Goal: Task Accomplishment & Management: Manage account settings

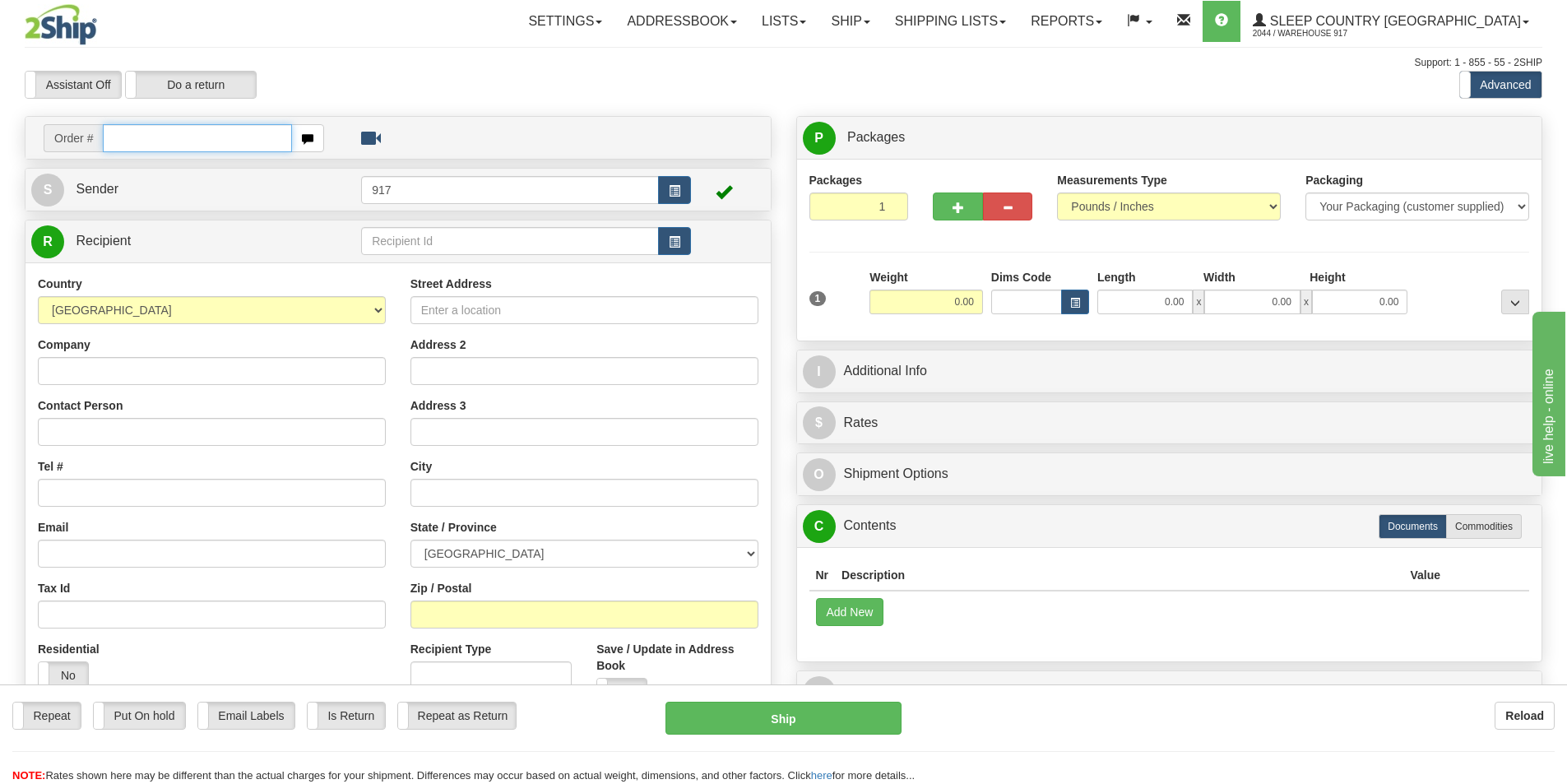
click at [185, 135] on input "text" at bounding box center [198, 138] width 189 height 28
paste input "9002I027907"
type input "9002I027907_HUSHD"
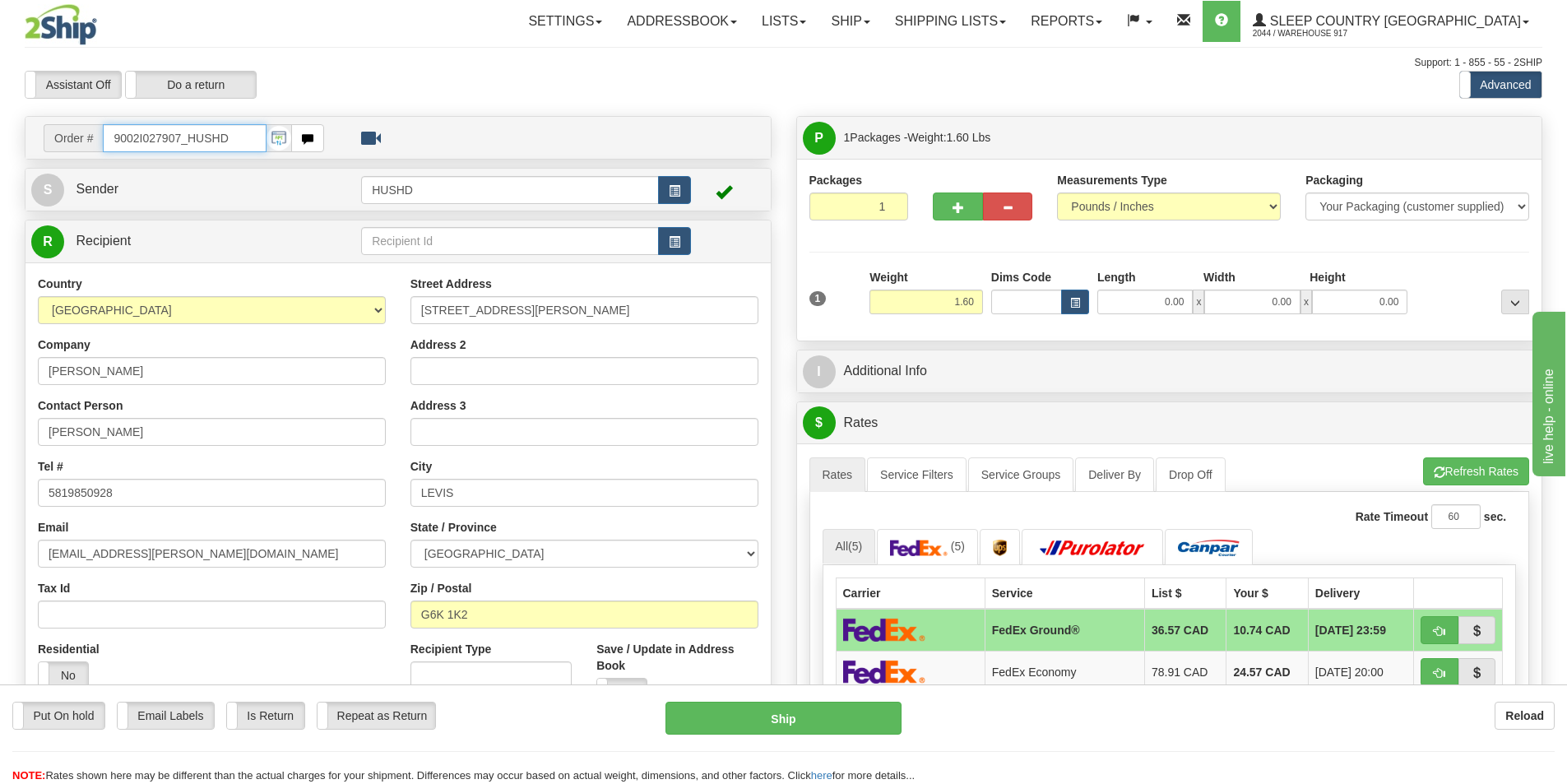
click at [263, 135] on input "9002I027907_HUSHD" at bounding box center [185, 138] width 163 height 28
paste input "1054631"
type input "1054631"
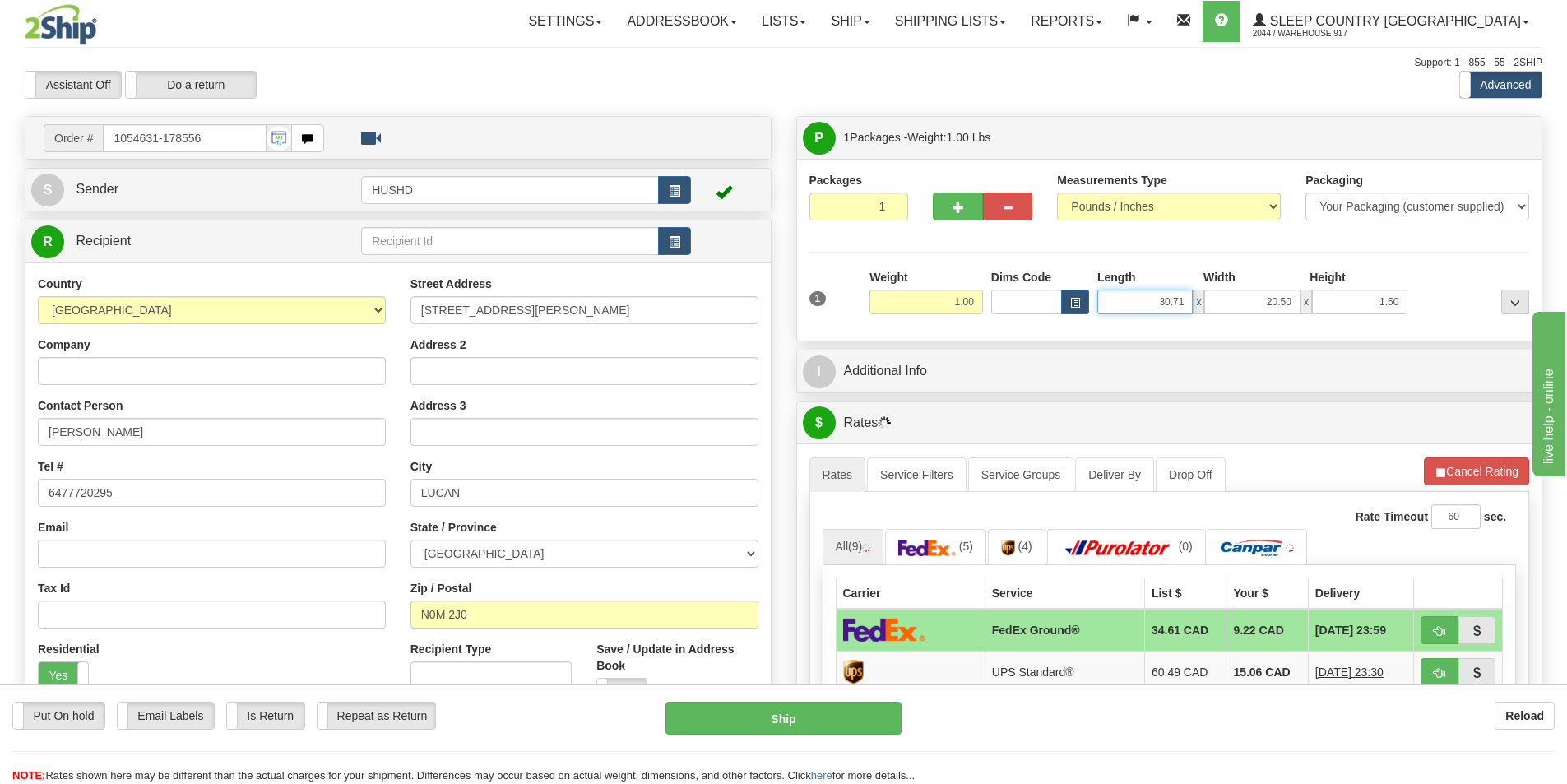
click at [1157, 302] on input "30.71" at bounding box center [1145, 302] width 96 height 25
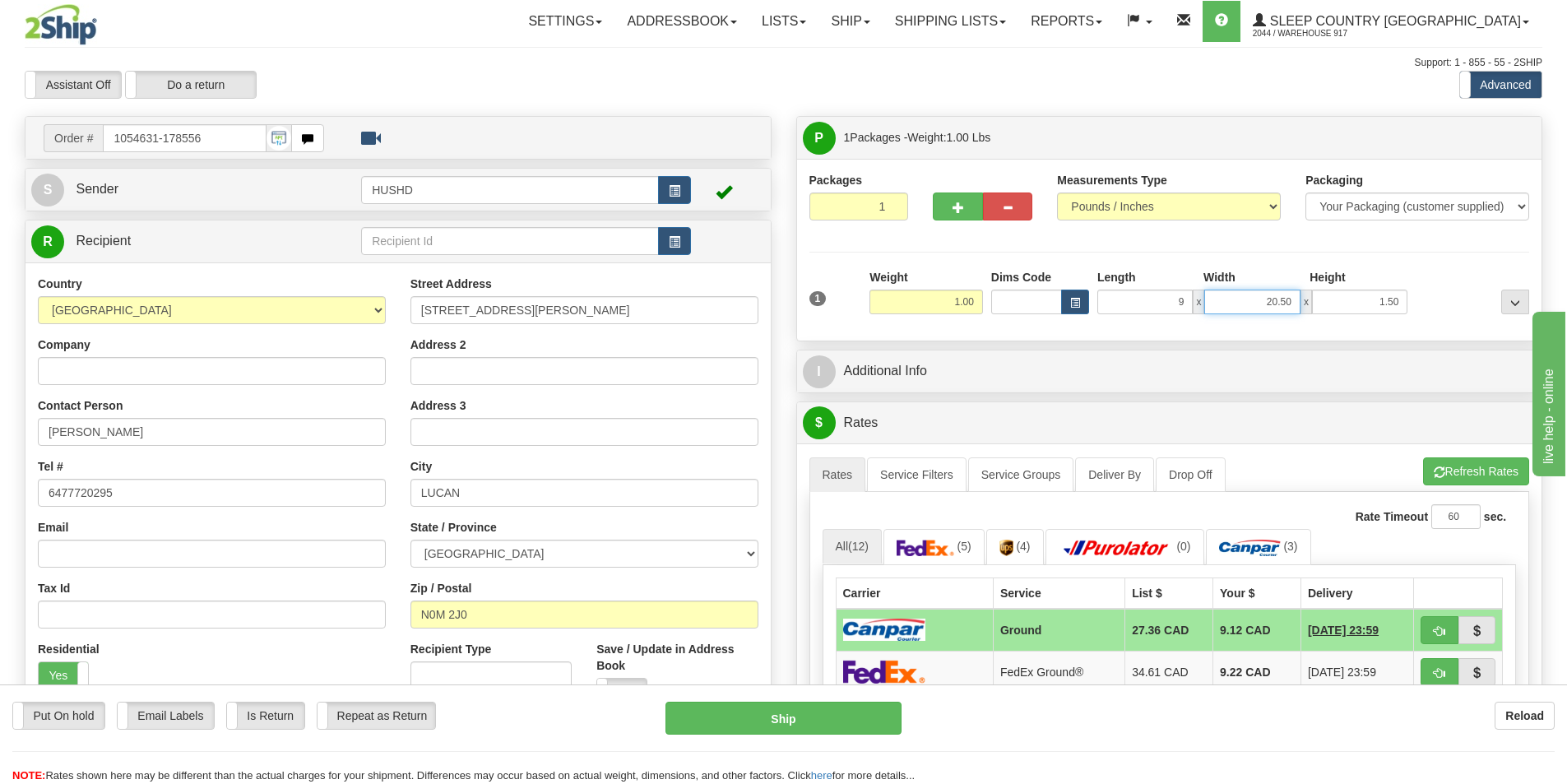
type input "9.00"
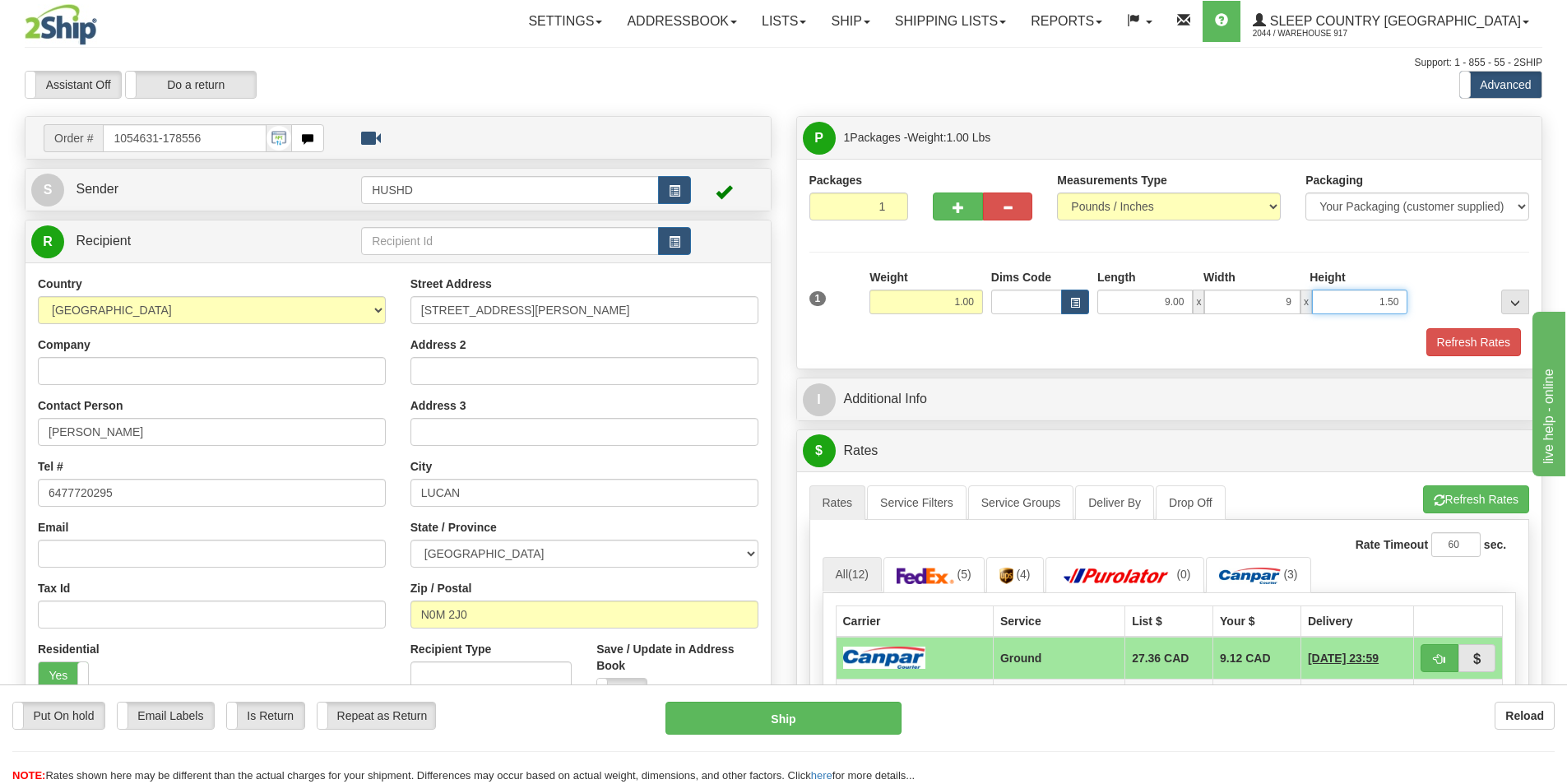
type input "9.00"
type input "2.00"
click at [1124, 360] on div "Packages 1 1 Measurements Type" at bounding box center [1170, 263] width 745 height 210
click at [1481, 341] on button "Refresh Rates" at bounding box center [1474, 342] width 95 height 28
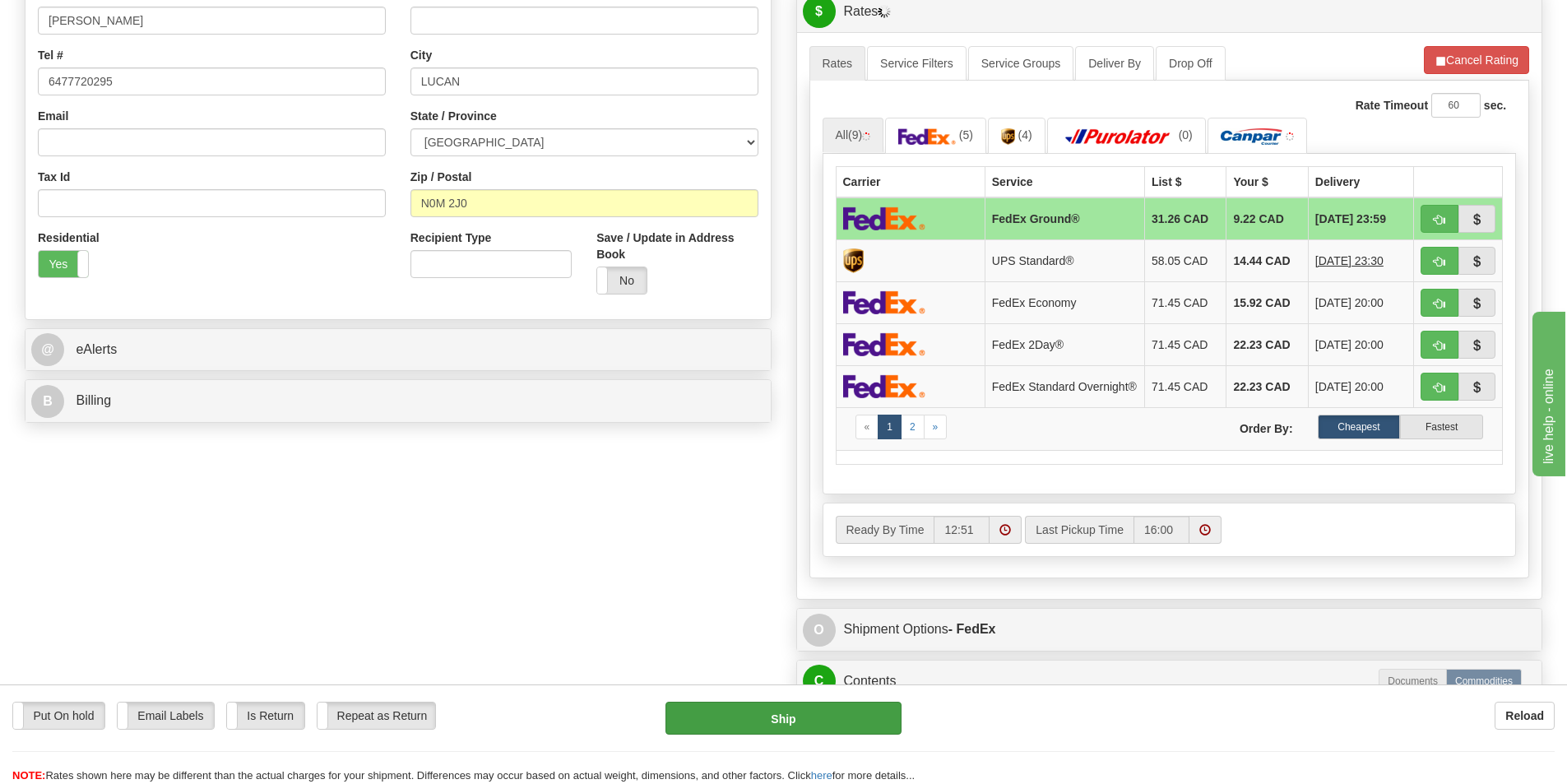
scroll to position [905, 0]
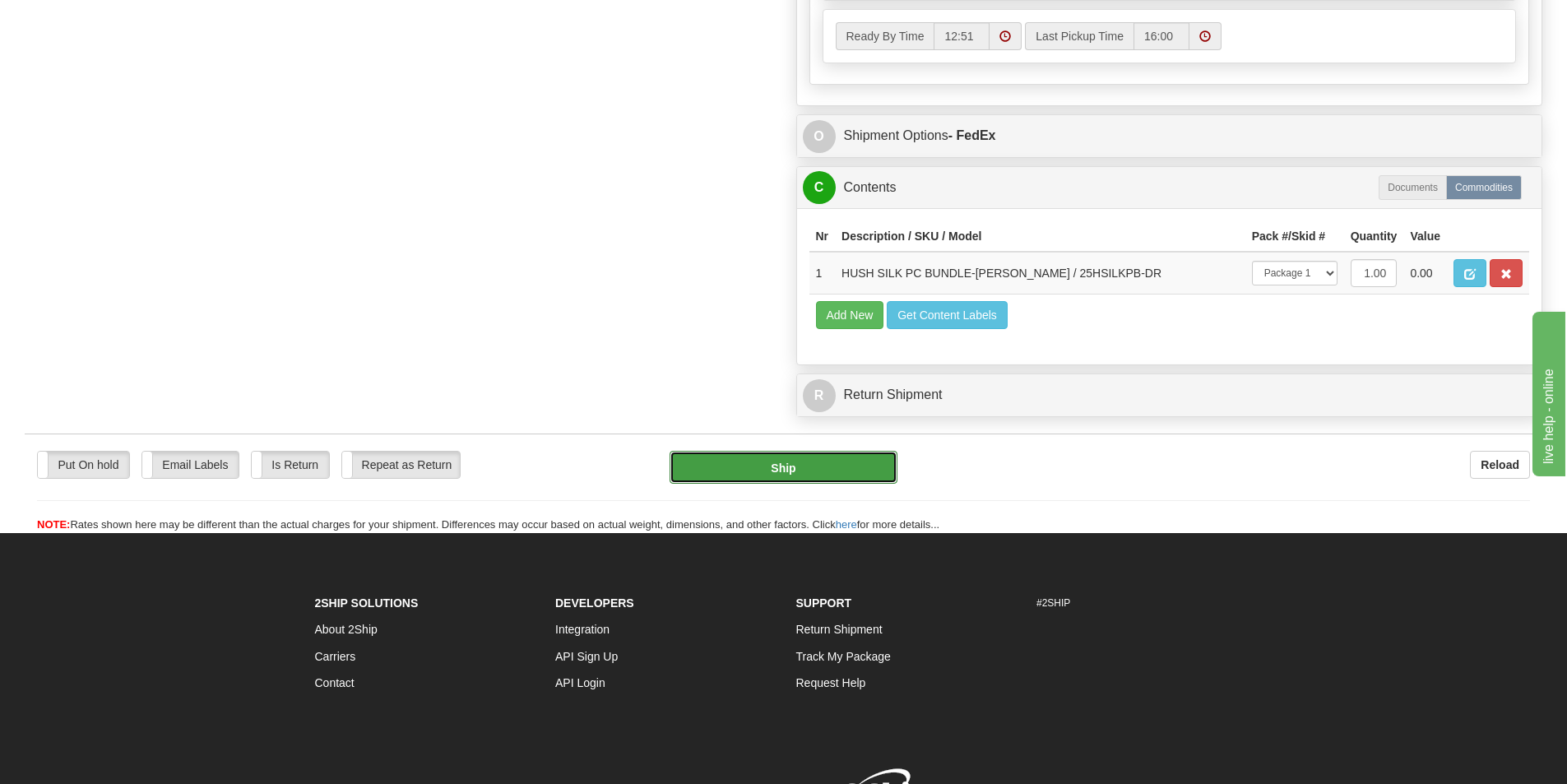
click at [798, 481] on button "Ship" at bounding box center [783, 467] width 227 height 32
type input "92"
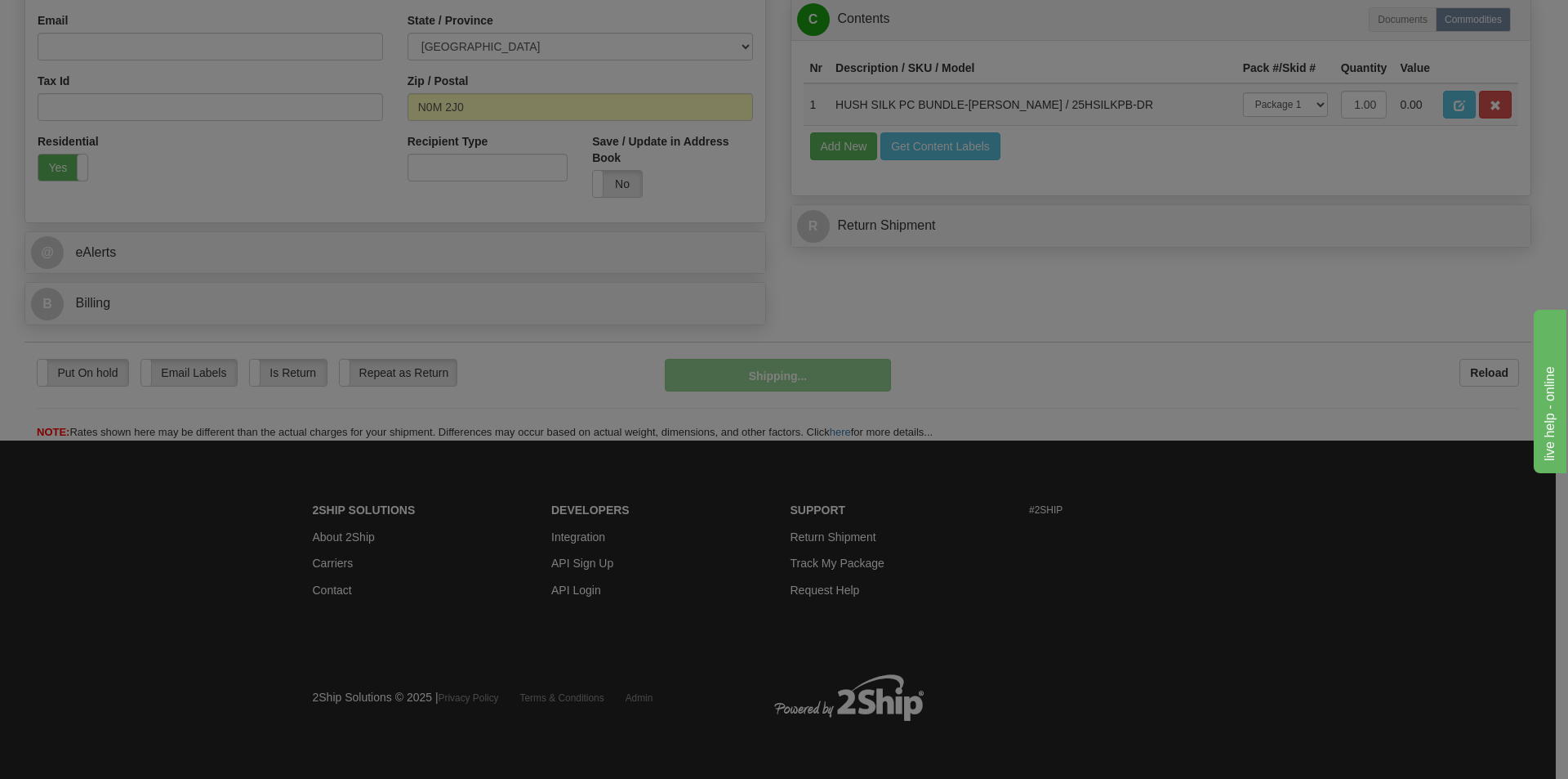
scroll to position [504, 0]
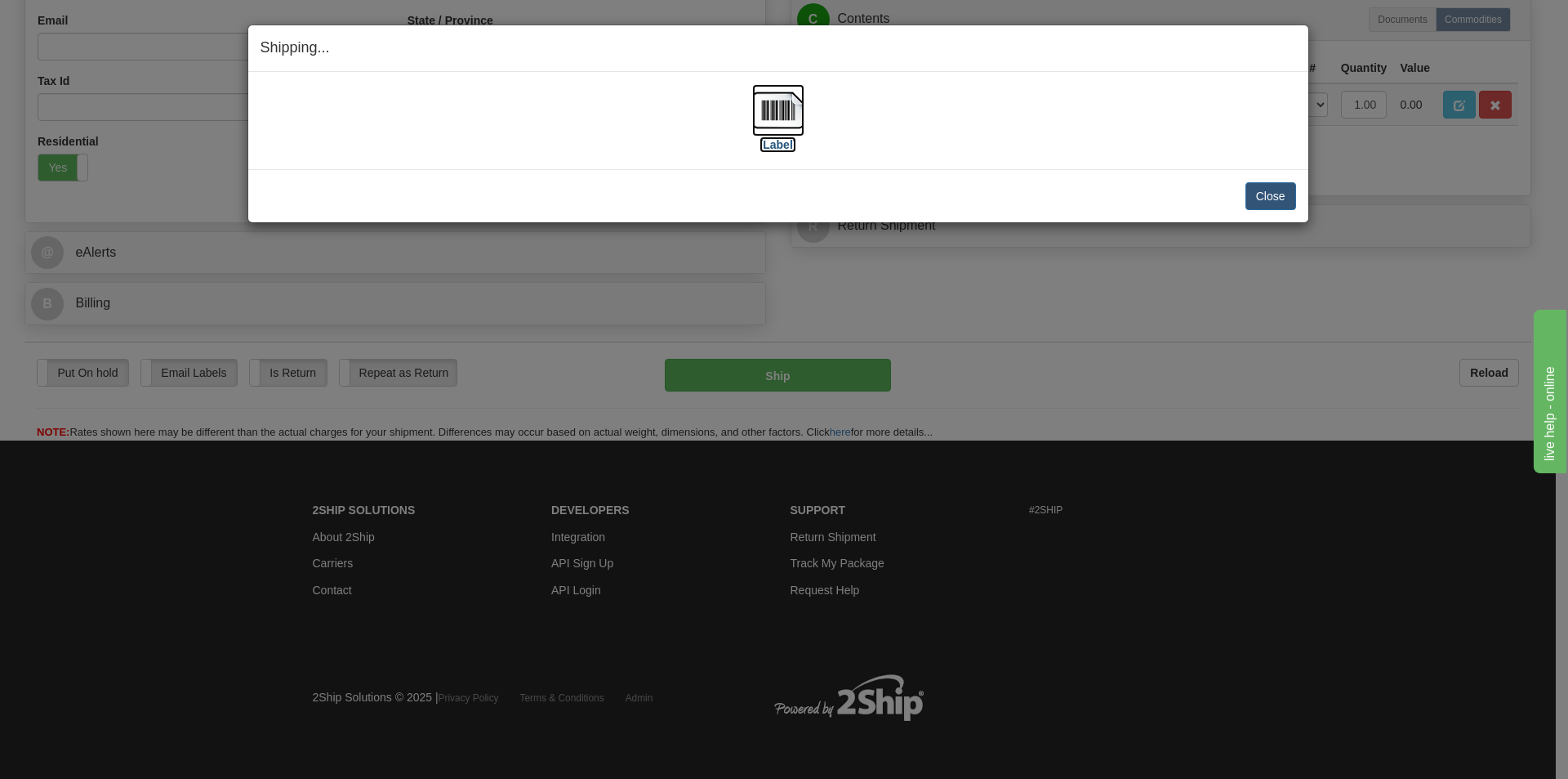
click at [778, 118] on img at bounding box center [778, 110] width 53 height 53
click at [1128, 98] on div "[Label]" at bounding box center [779, 120] width 1036 height 73
click at [1267, 186] on button "Close" at bounding box center [1270, 196] width 51 height 28
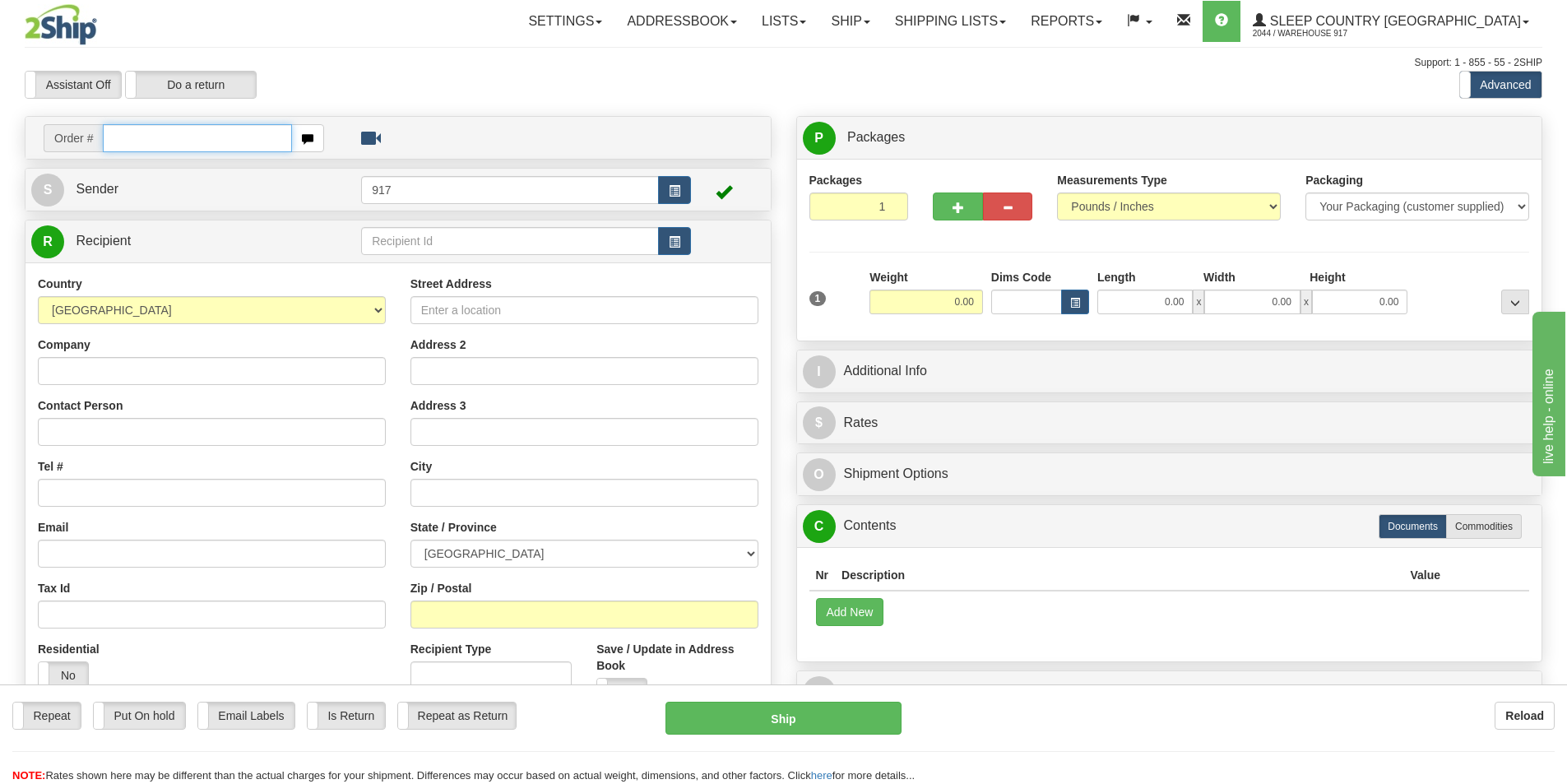
click at [161, 148] on input "text" at bounding box center [198, 138] width 189 height 28
paste input "9000I024456"
type input "9000I024456_HUSHD"
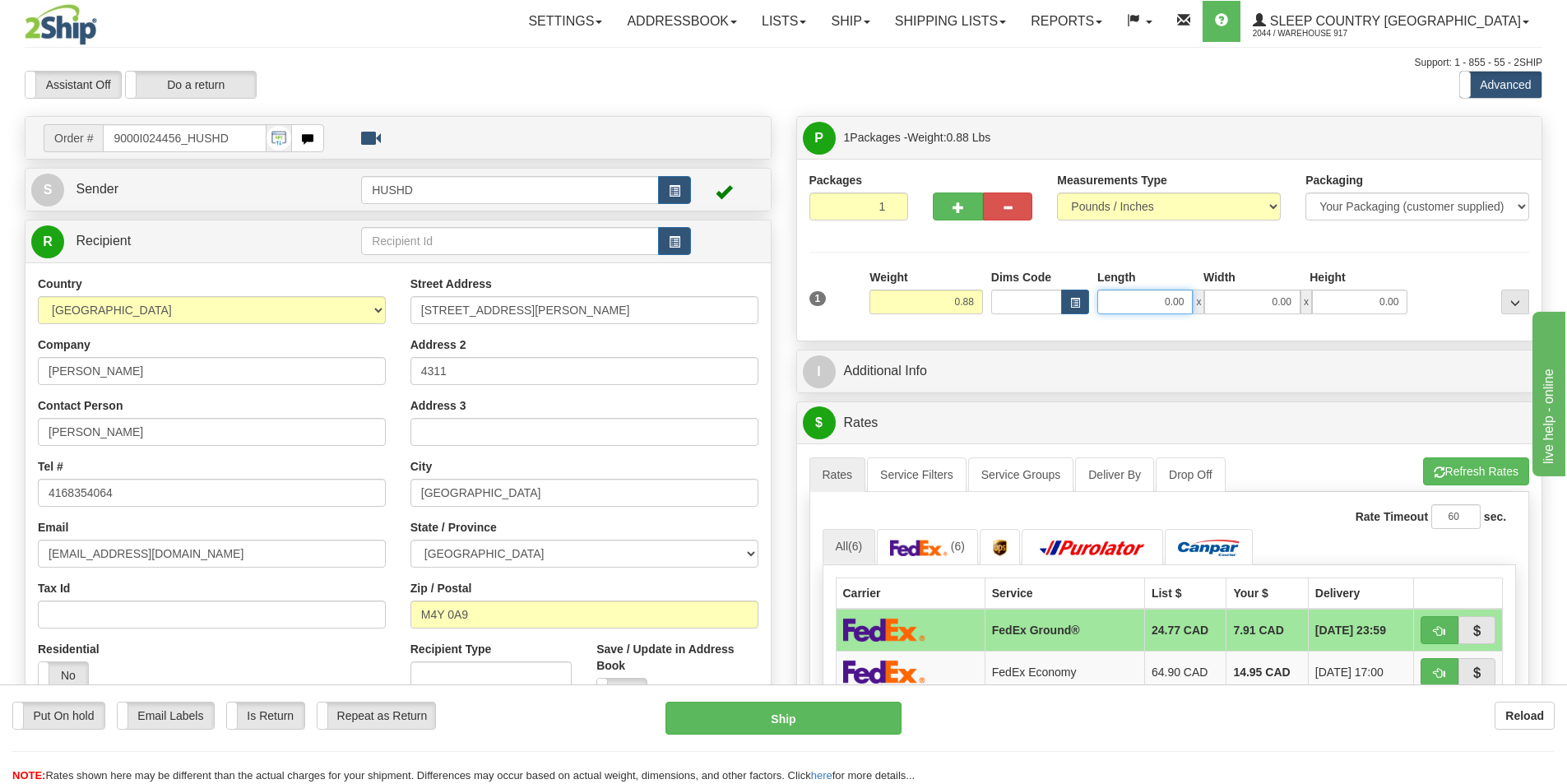
click at [1161, 307] on input "0.00" at bounding box center [1145, 302] width 96 height 25
type input "9.00"
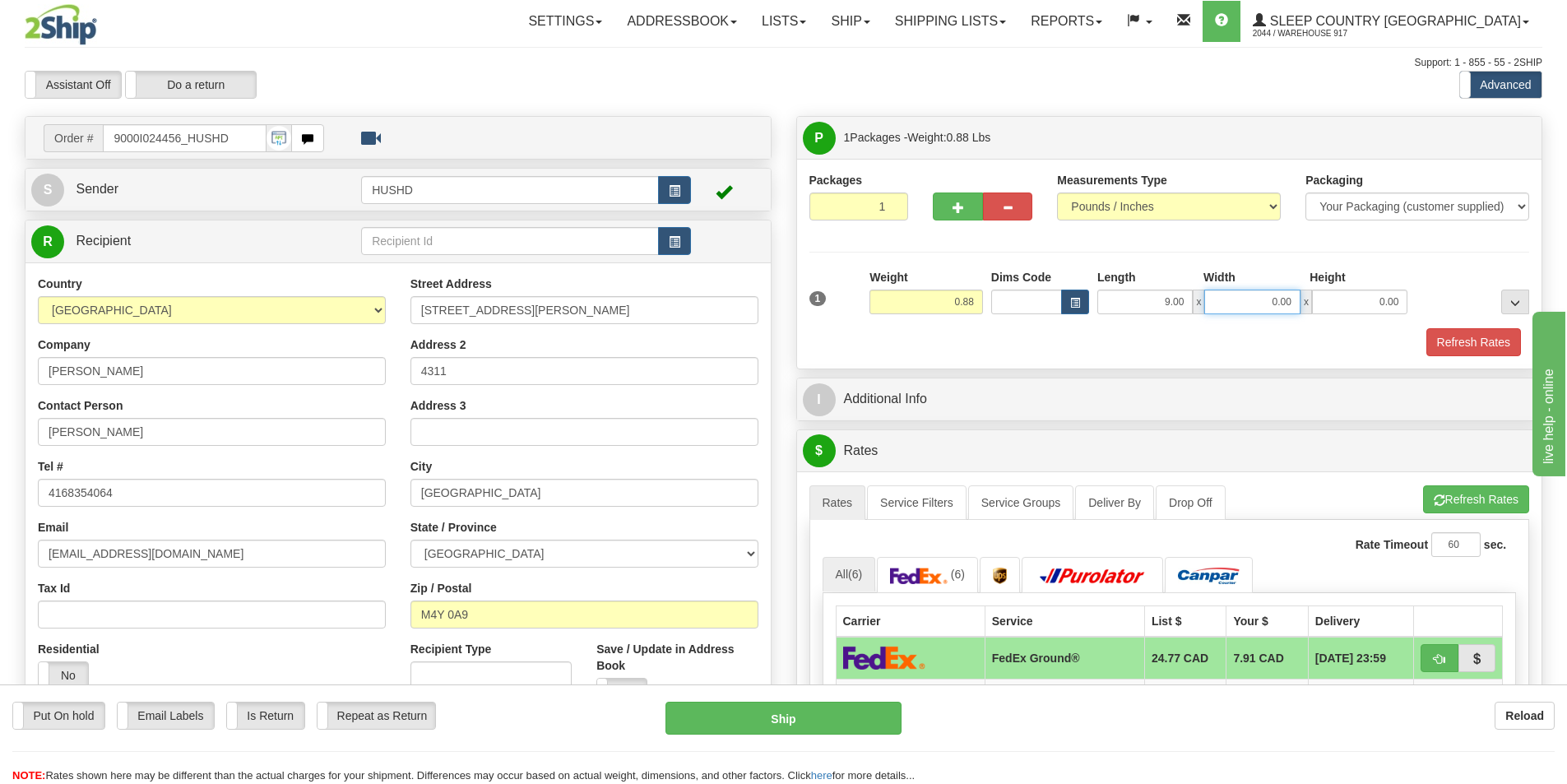
type input "2"
type input "9.00"
type input "2.00"
click at [1190, 357] on div "Packages 1 1 Measurements Type" at bounding box center [1170, 263] width 745 height 210
click at [1471, 358] on div "Packages 1 1 Measurements Type" at bounding box center [1170, 263] width 745 height 210
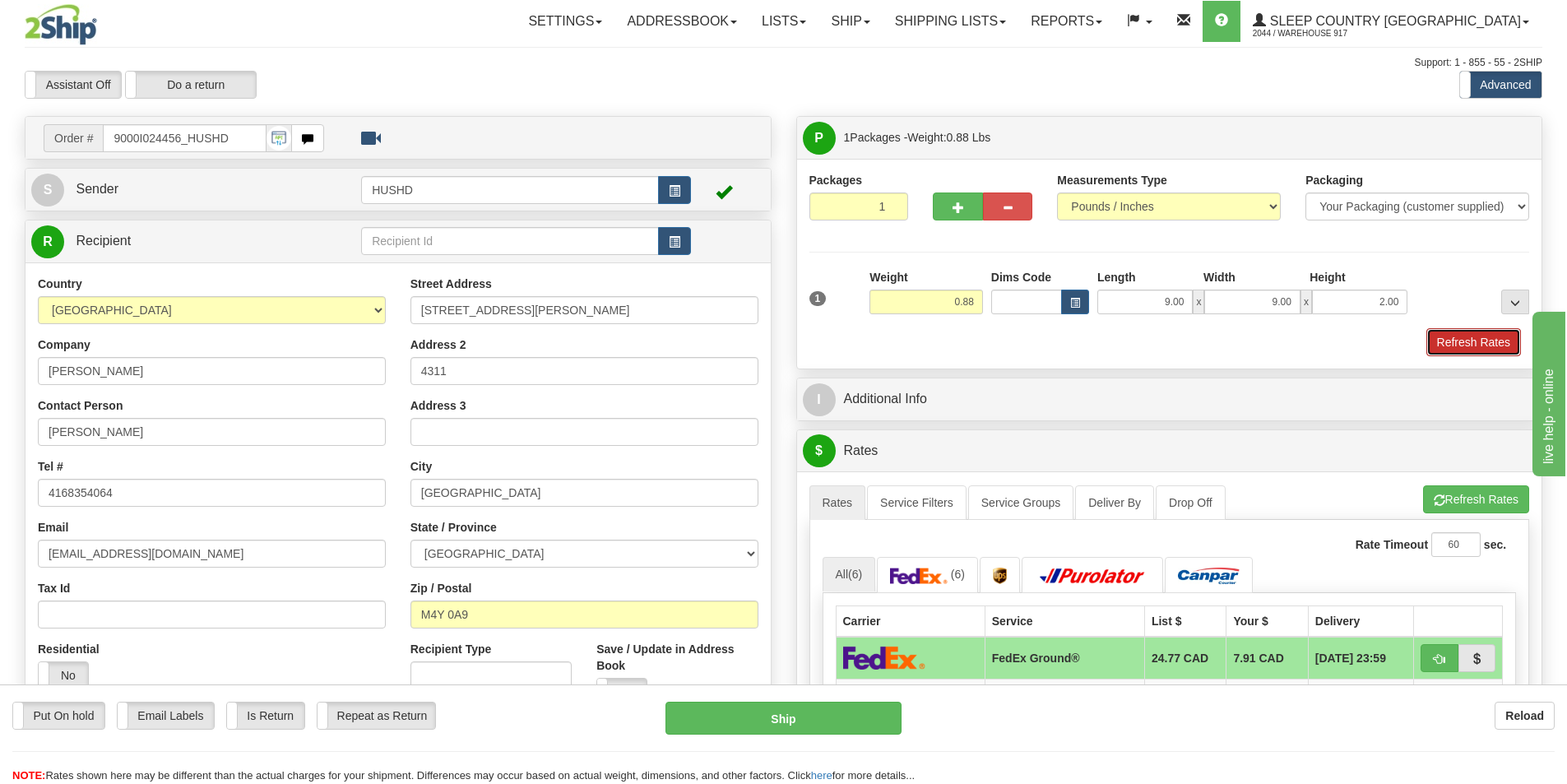
click at [1496, 349] on button "Refresh Rates" at bounding box center [1474, 342] width 95 height 28
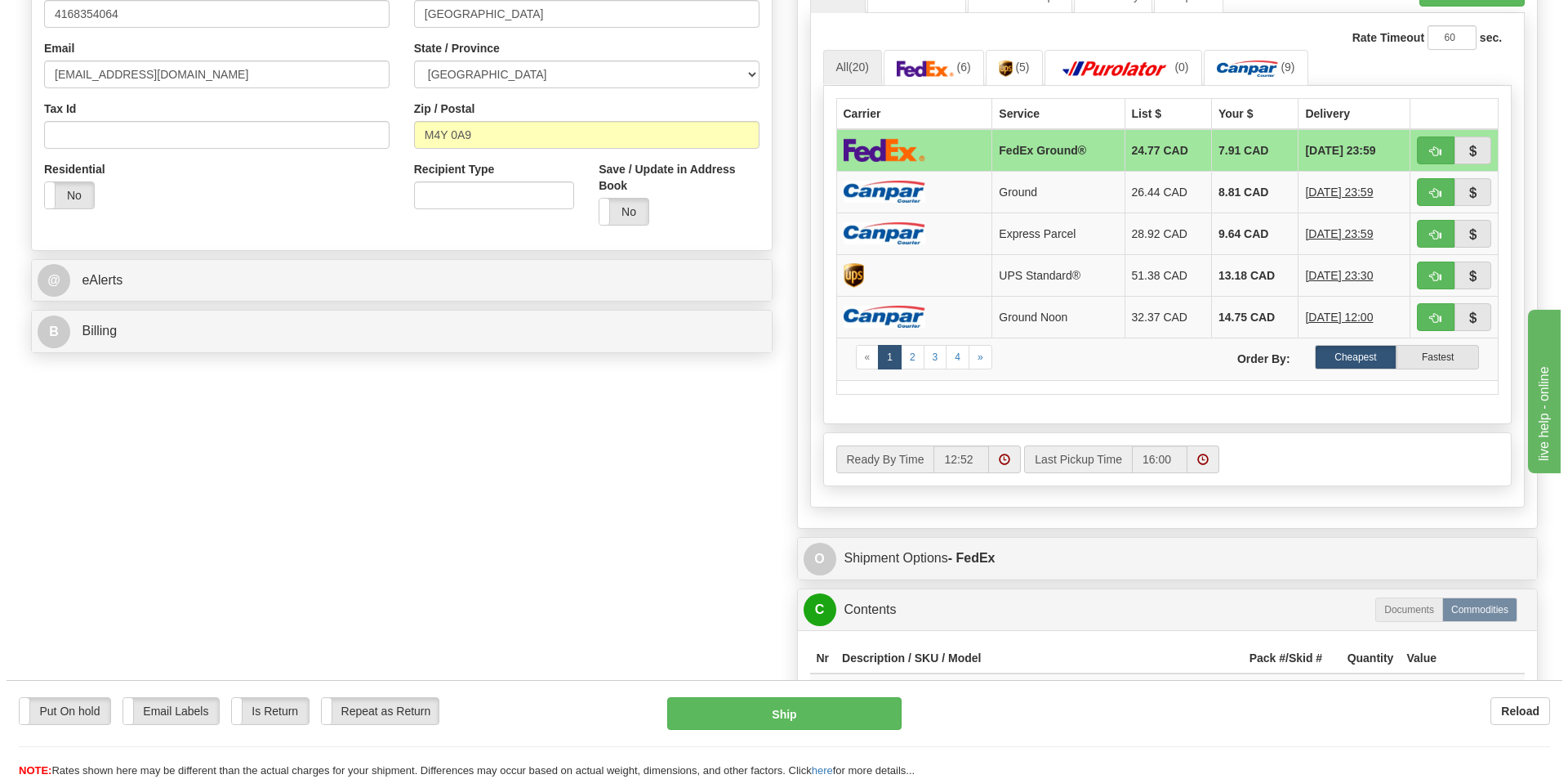
scroll to position [572, 0]
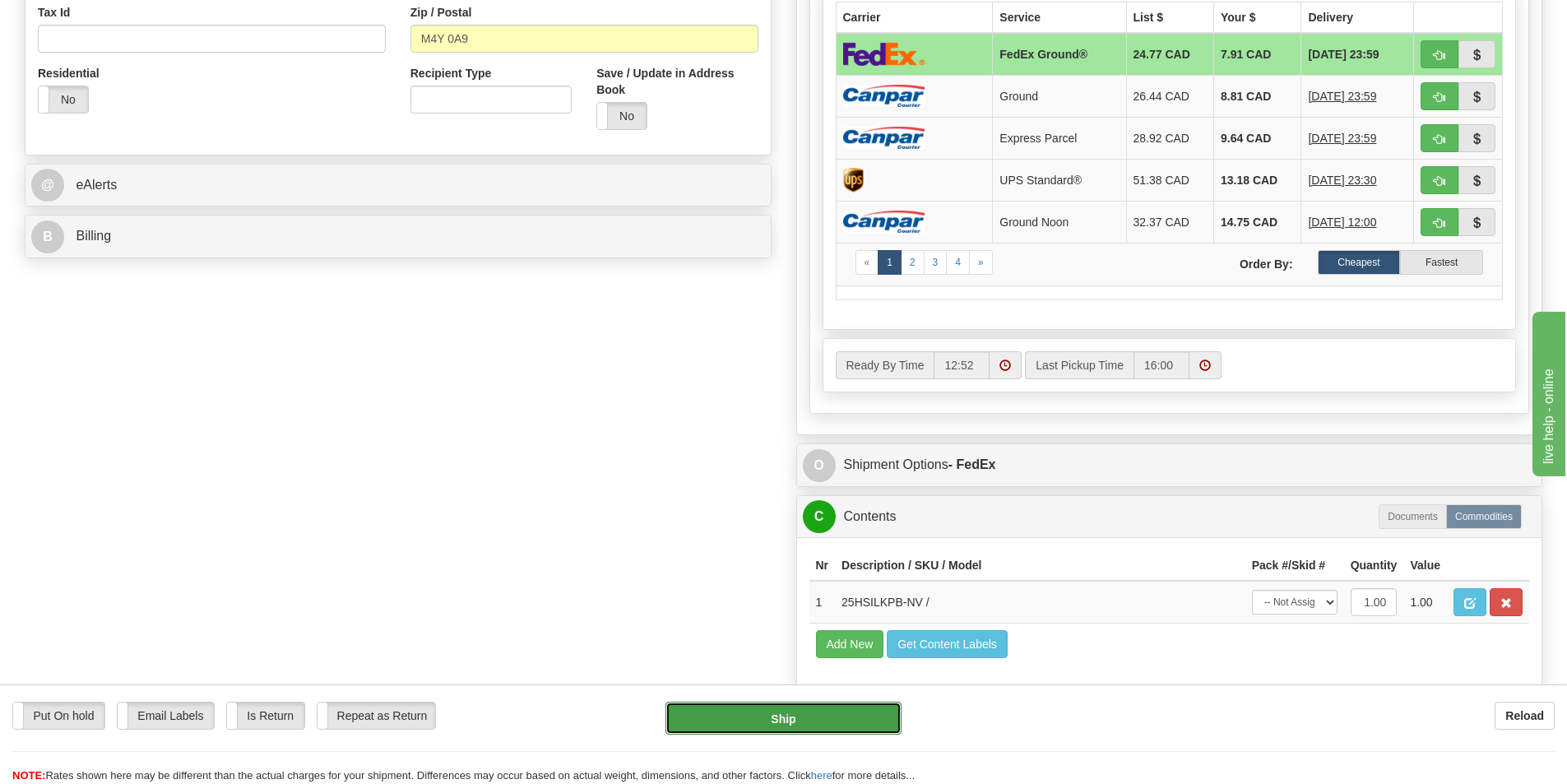
click at [775, 723] on button "Ship" at bounding box center [784, 717] width 236 height 32
type input "92"
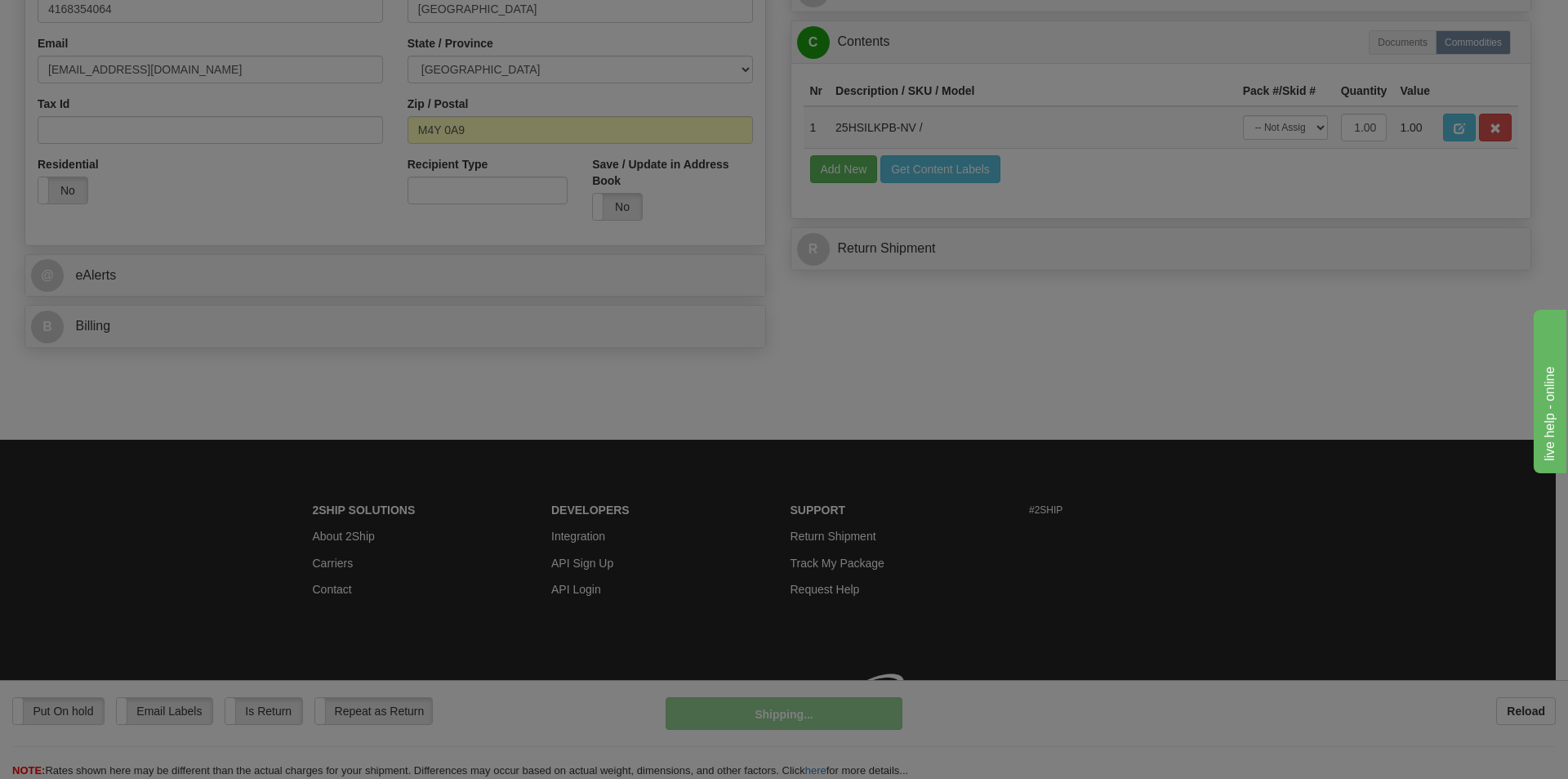
scroll to position [504, 0]
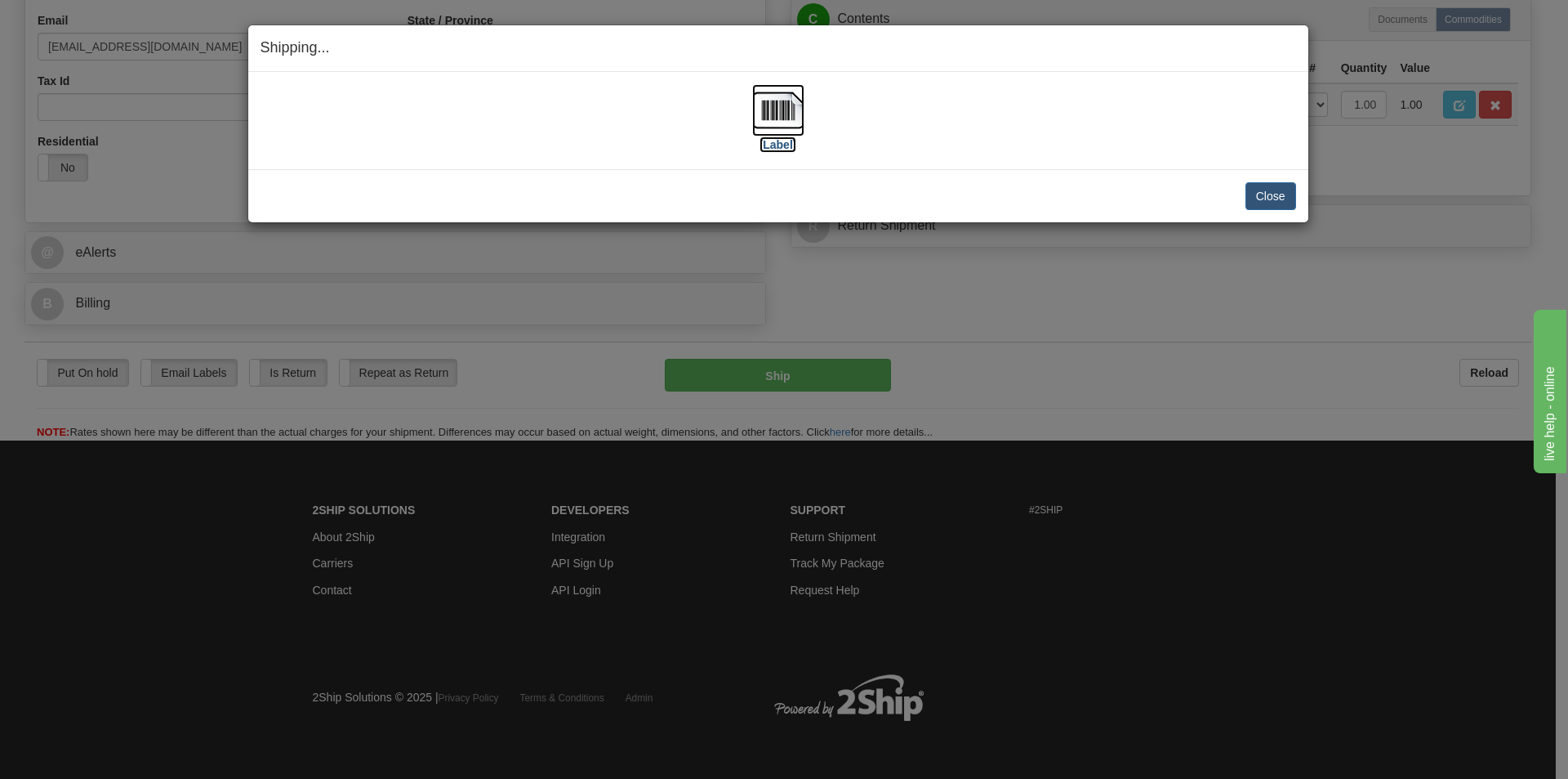
click at [782, 119] on img at bounding box center [778, 110] width 53 height 53
click at [1275, 205] on button "Close" at bounding box center [1270, 196] width 51 height 28
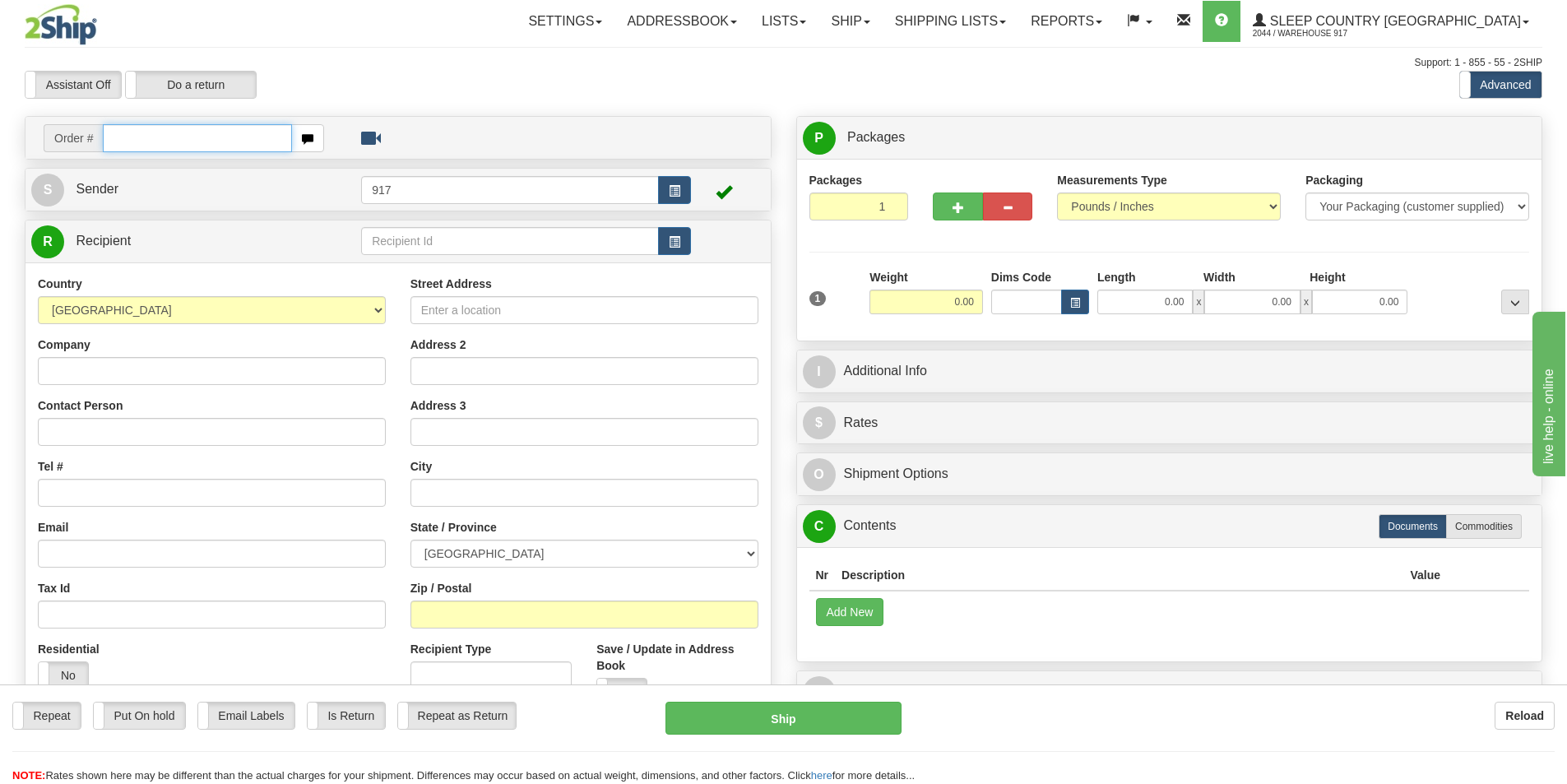
click at [224, 126] on input "text" at bounding box center [198, 138] width 189 height 28
paste input "9000I027913"
type input "9000I027913_HUSHD"
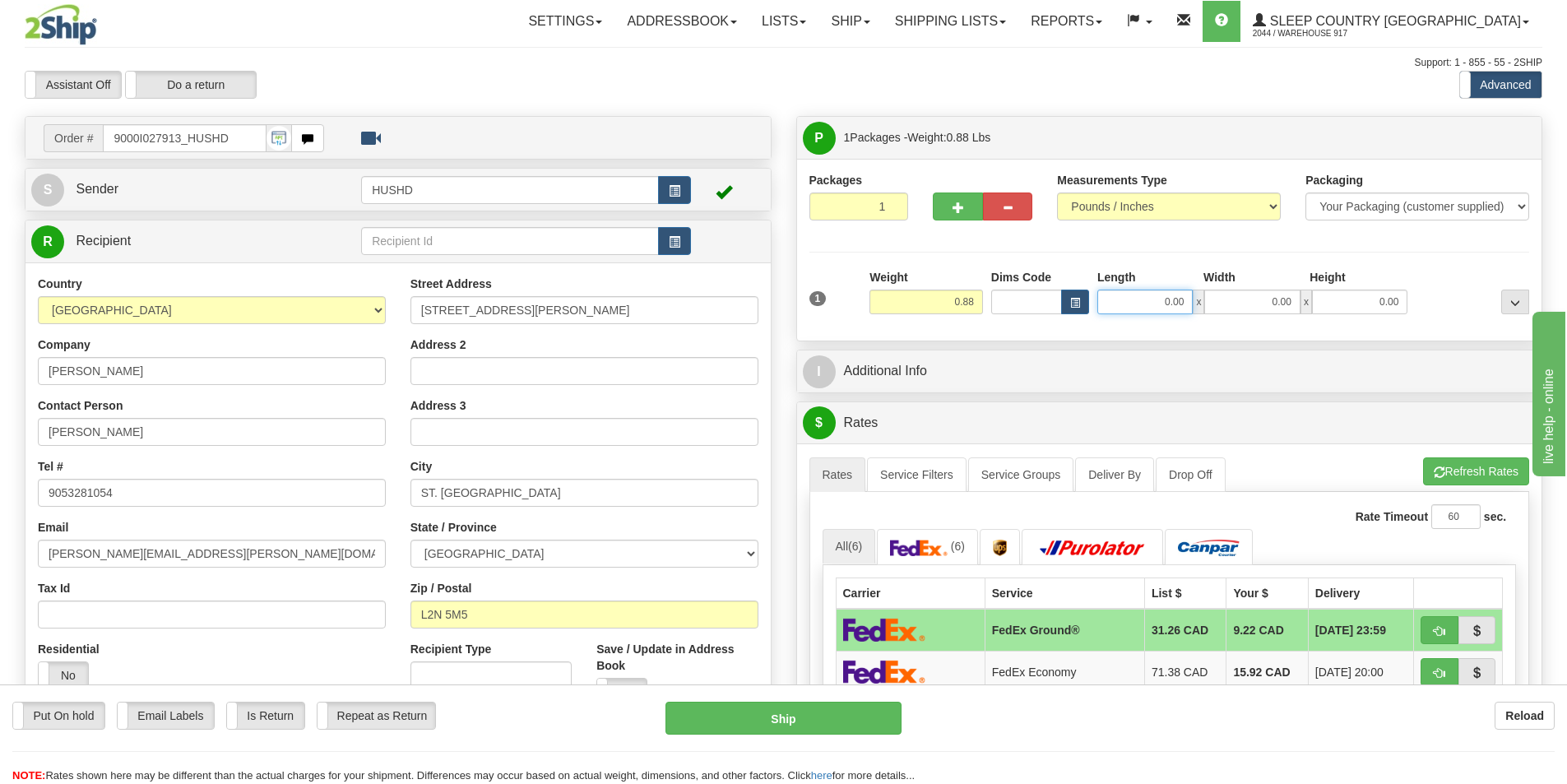
click at [1149, 303] on input "0.00" at bounding box center [1145, 302] width 96 height 25
type input "9.00"
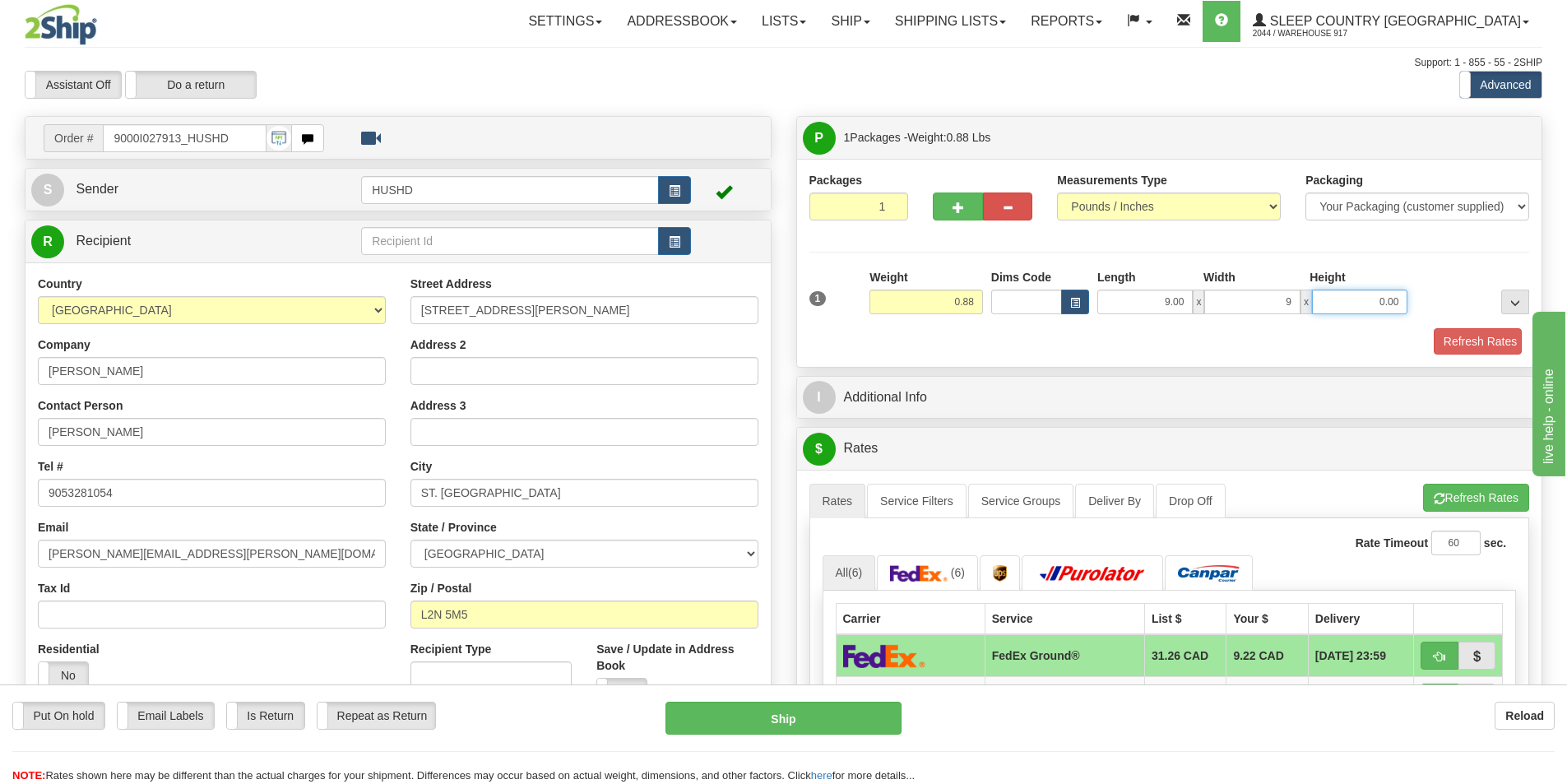
type input "9.00"
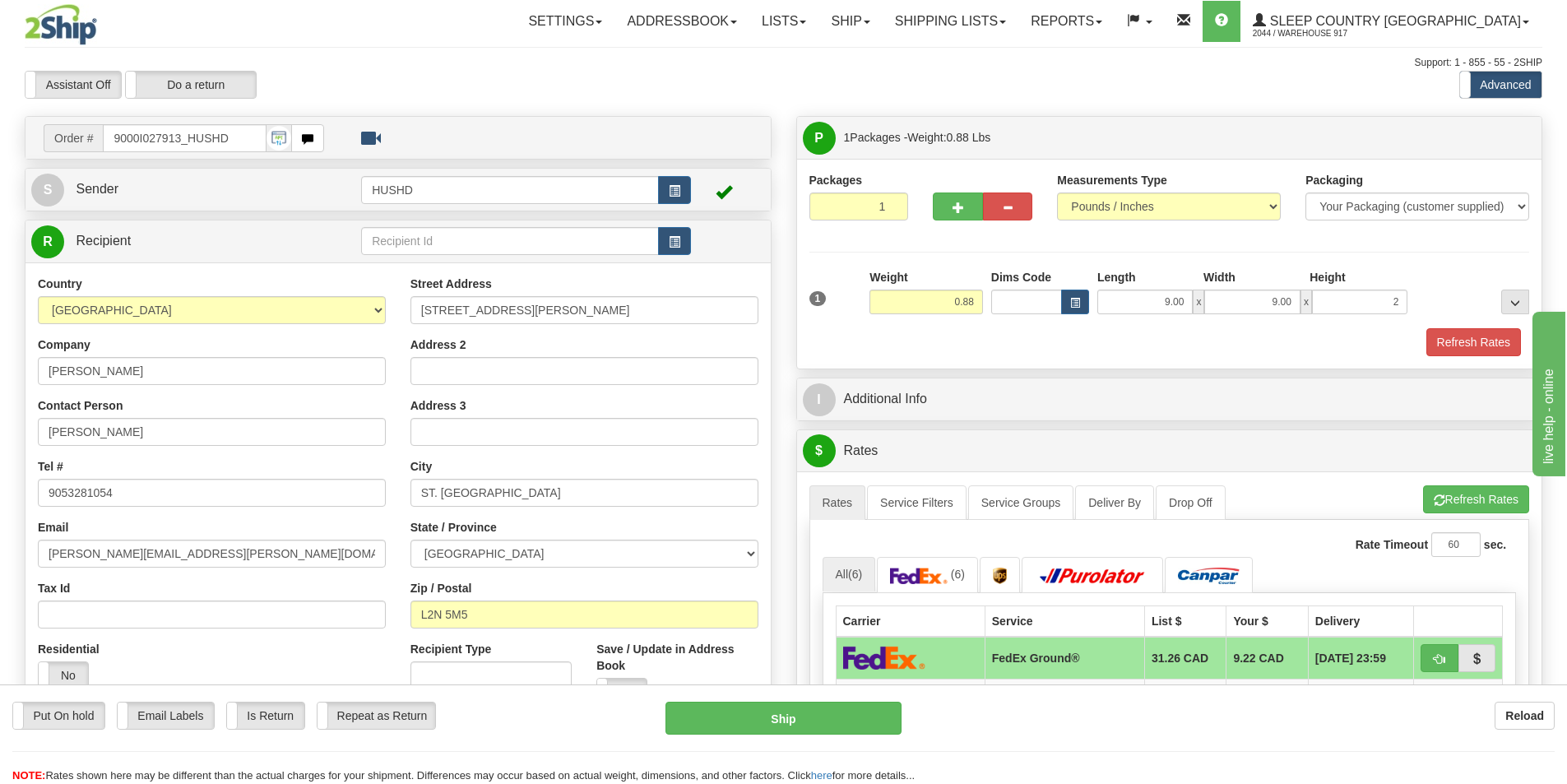
type input "2.00"
drag, startPoint x: 1437, startPoint y: 377, endPoint x: 1459, endPoint y: 357, distance: 29.7
click at [1437, 378] on div "I Additional Info" at bounding box center [1170, 399] width 747 height 44
click at [1463, 349] on button "Refresh Rates" at bounding box center [1474, 342] width 95 height 28
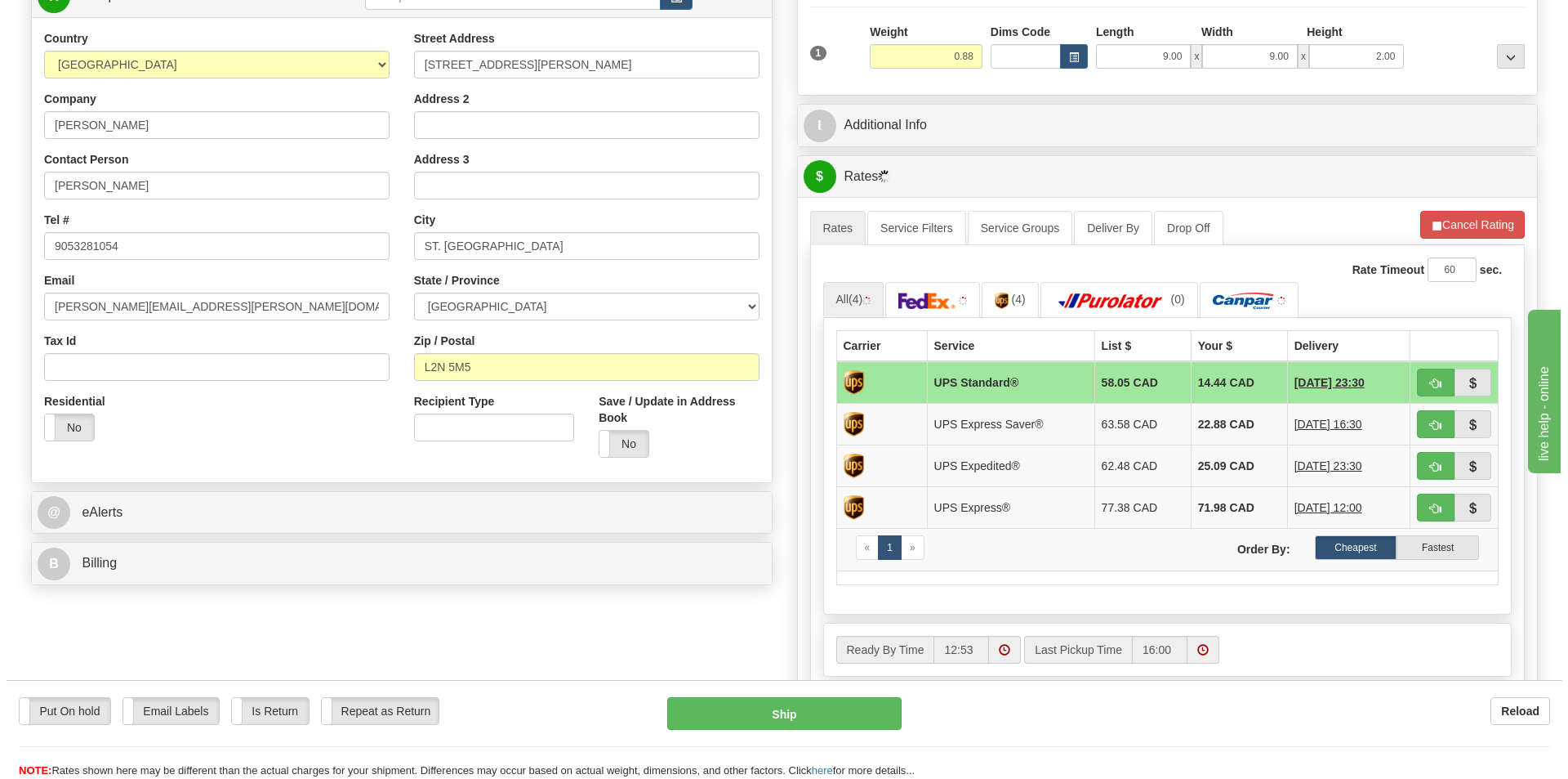
scroll to position [245, 0]
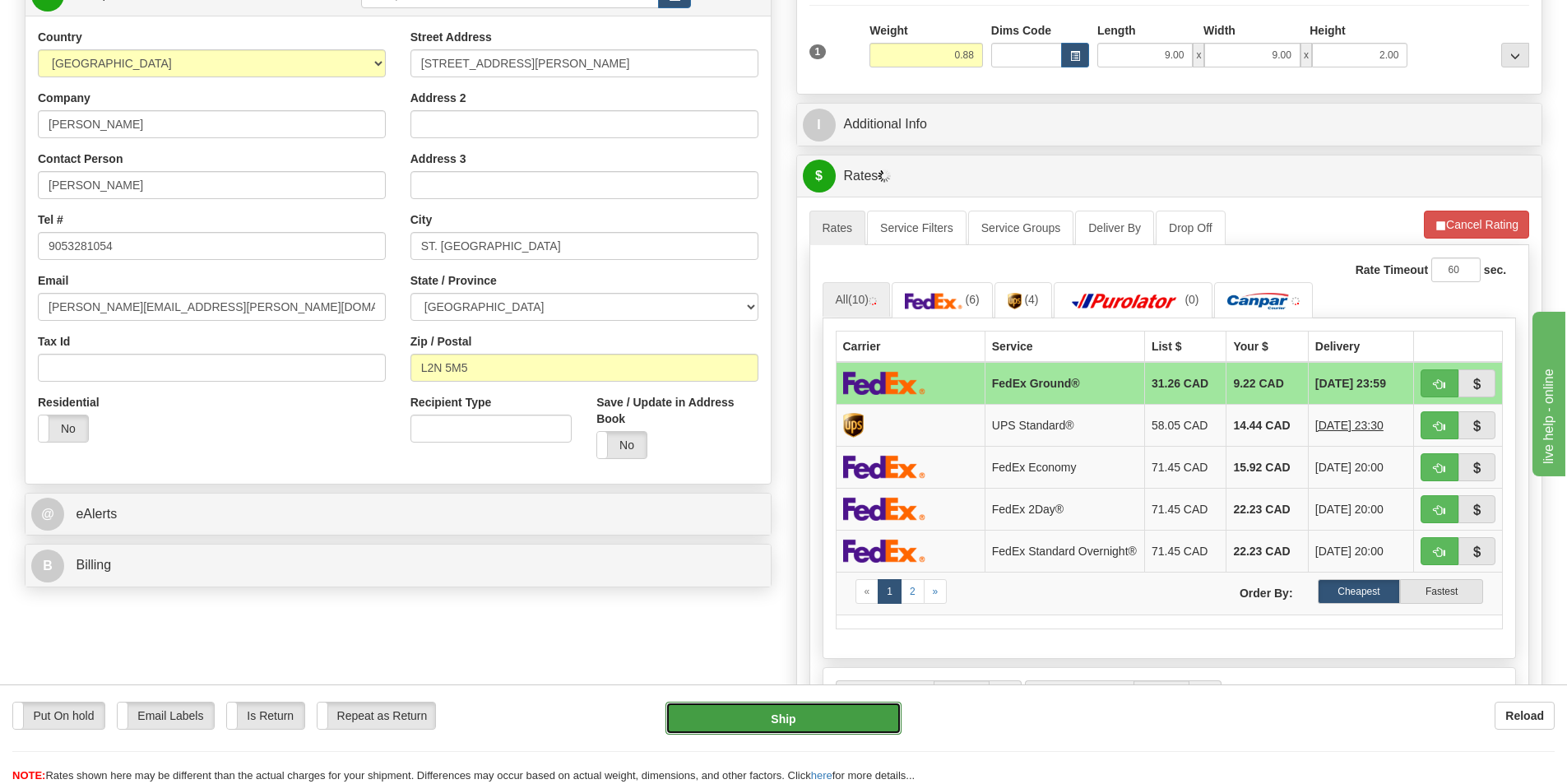
click at [791, 721] on button "Ship" at bounding box center [784, 717] width 236 height 32
type input "92"
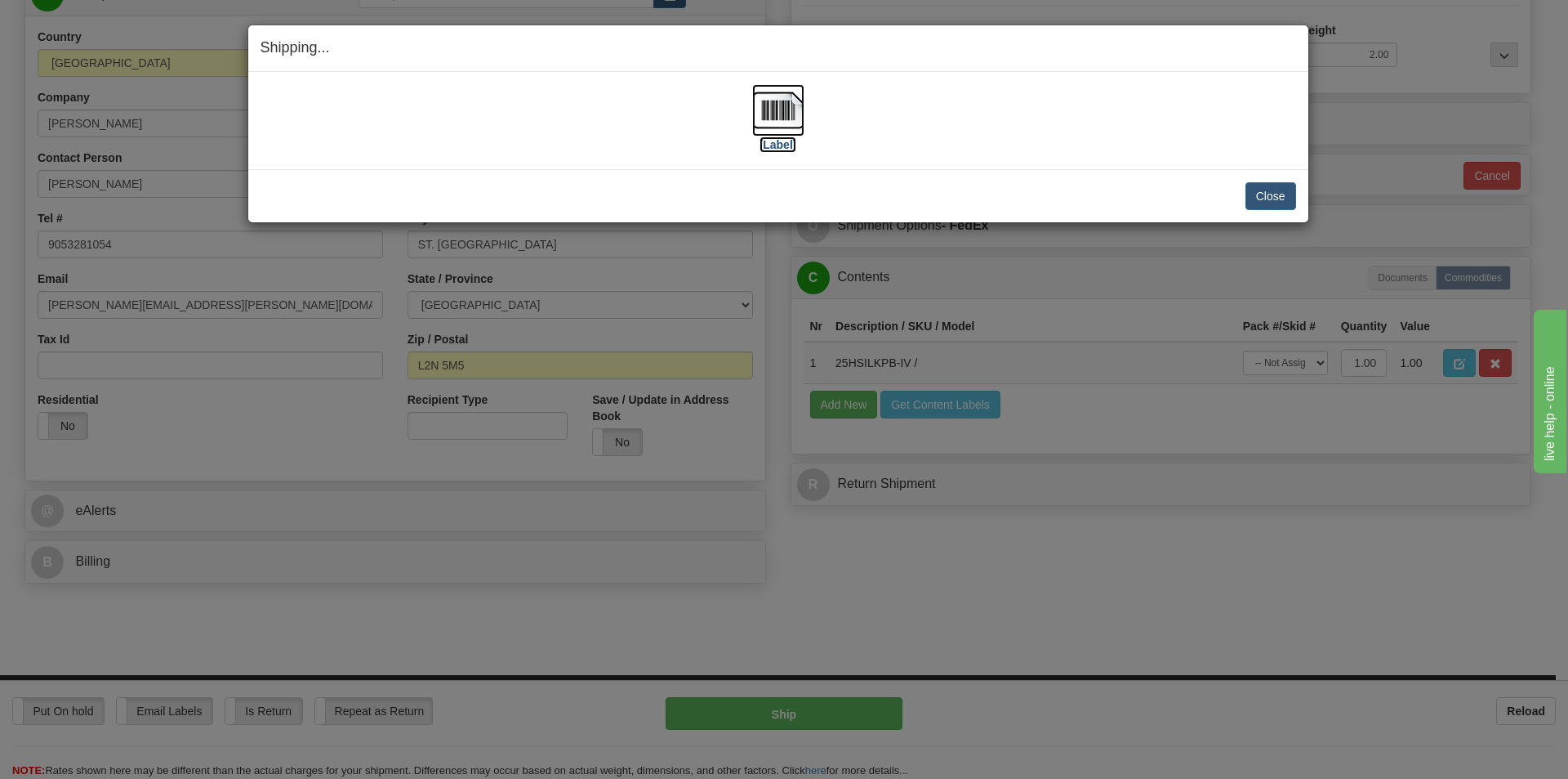
click at [770, 116] on img at bounding box center [778, 110] width 53 height 53
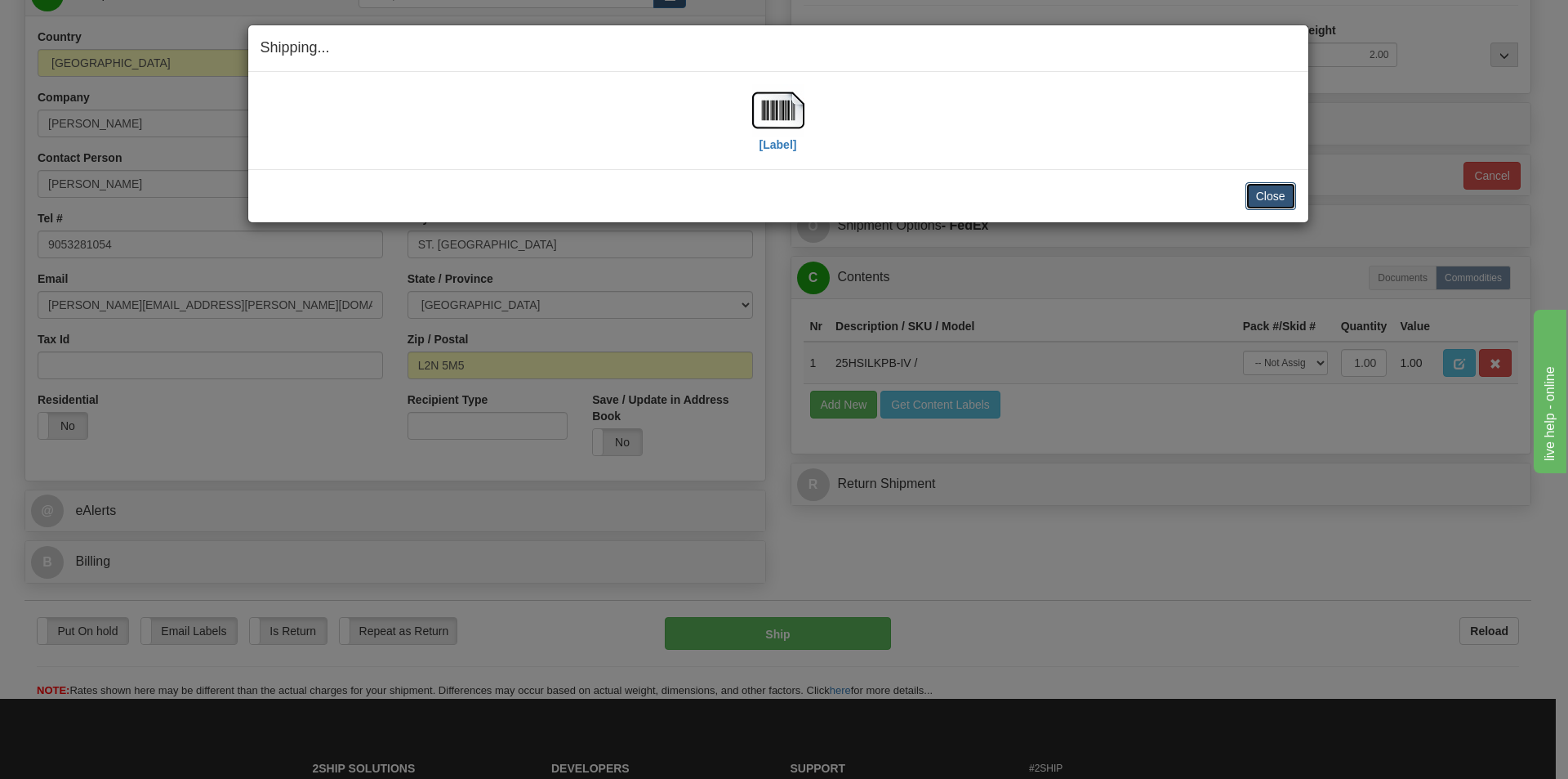
click at [1260, 205] on button "Close" at bounding box center [1270, 196] width 51 height 28
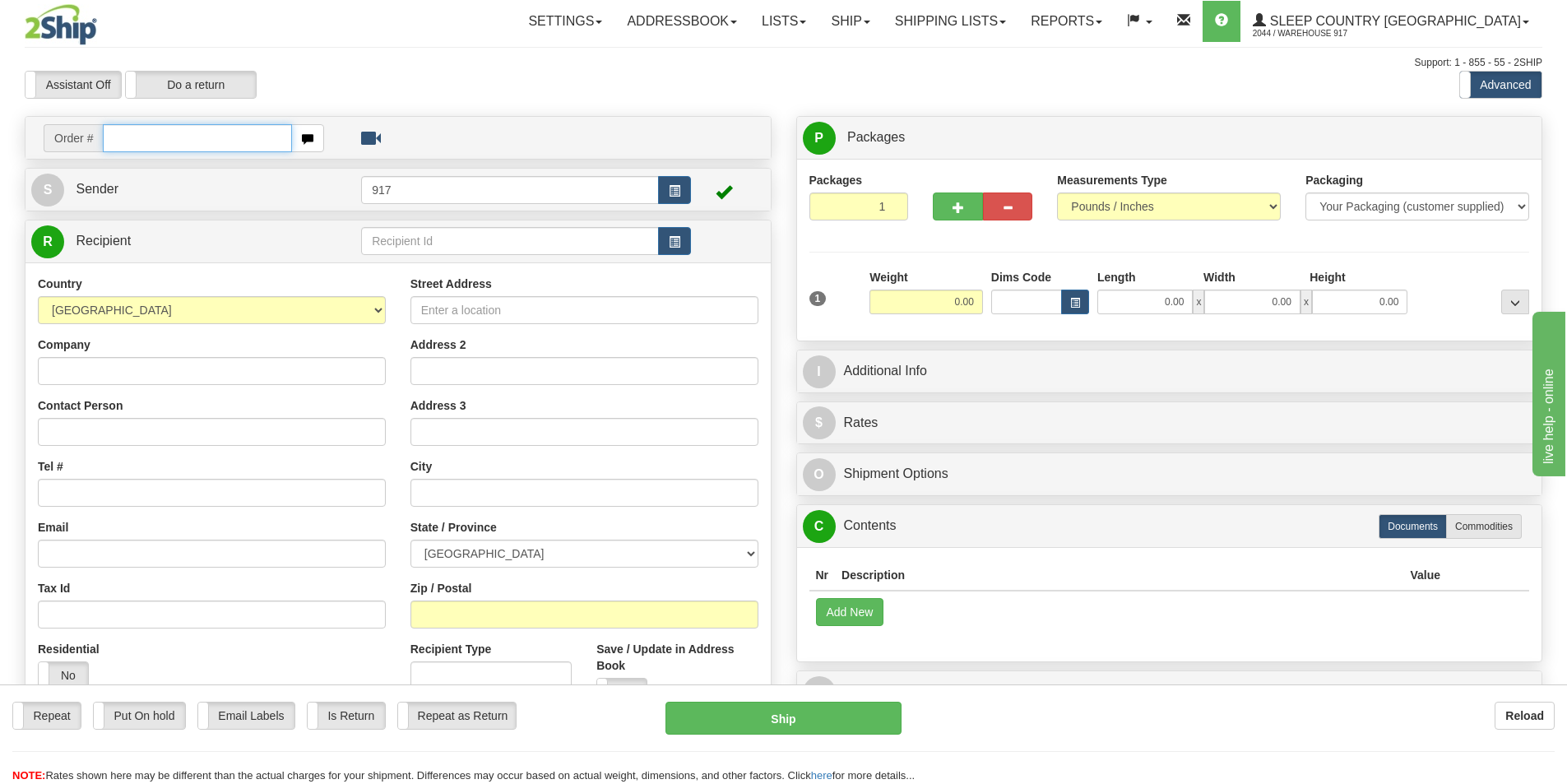
click at [253, 139] on input "text" at bounding box center [198, 138] width 189 height 28
paste input "9000I024631"
type input "9000I024631_HUSHD"
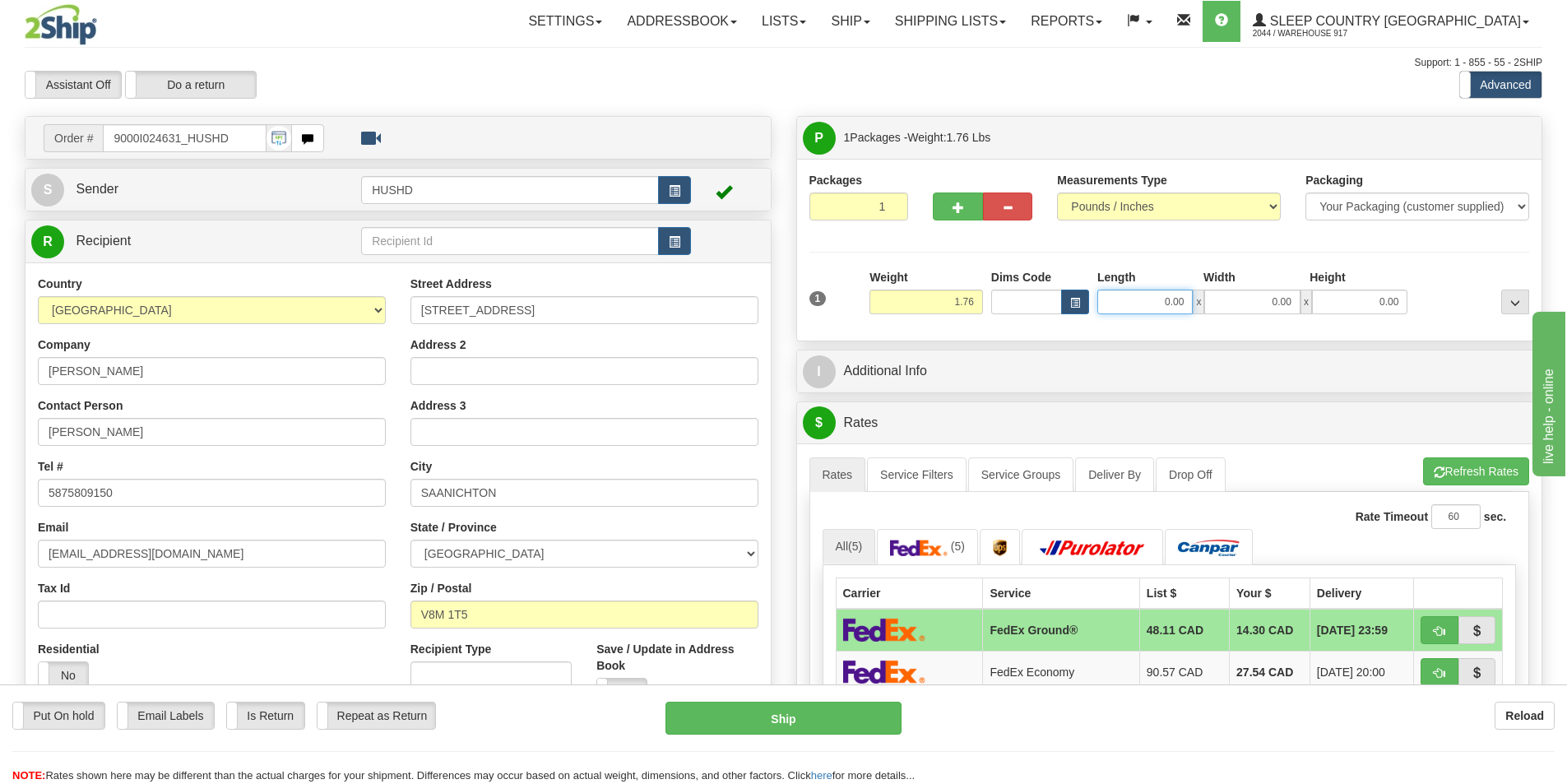
click at [1159, 297] on input "0.00" at bounding box center [1145, 302] width 96 height 25
type input "9.00"
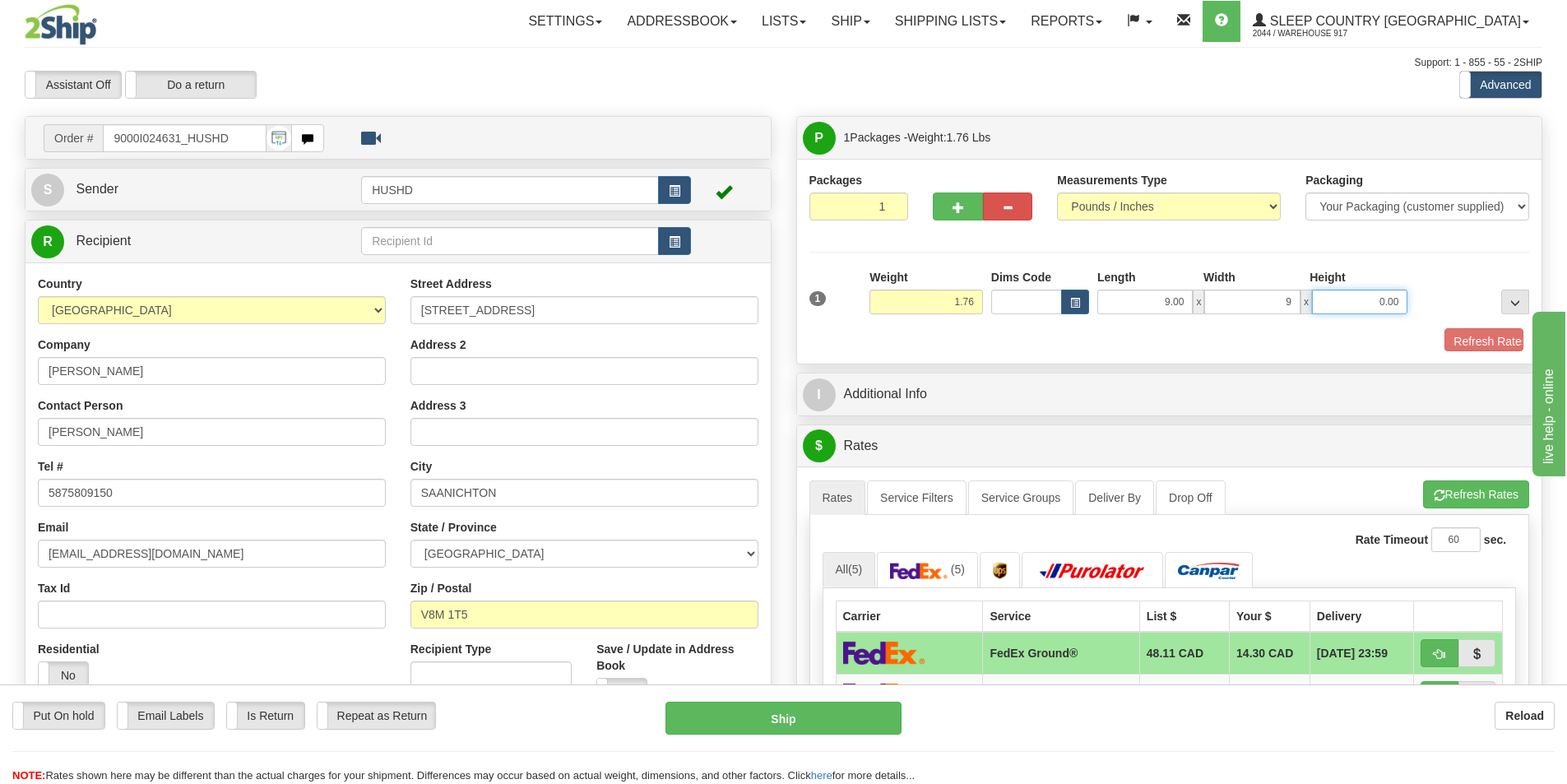
type input "9.00"
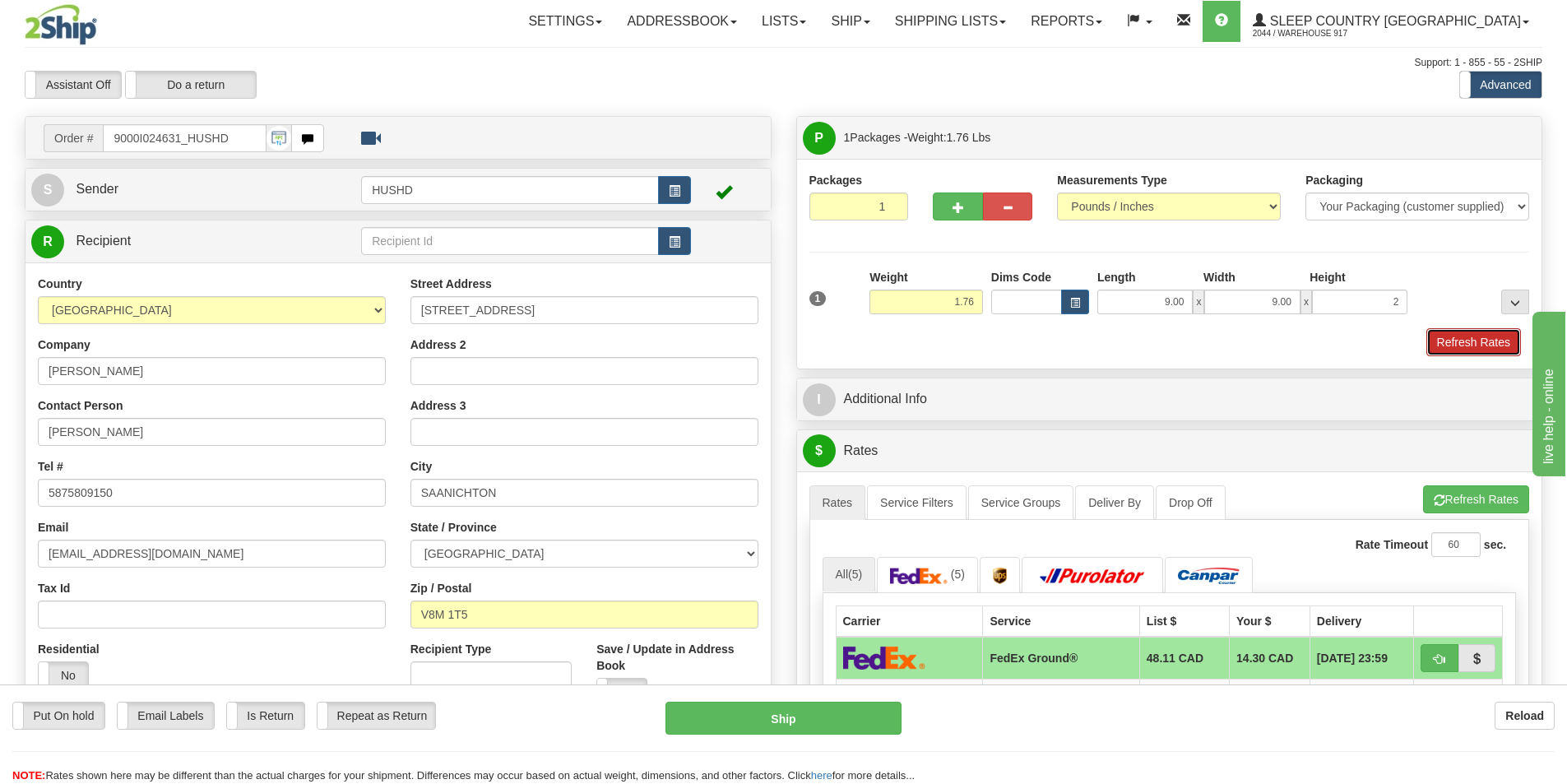
type input "2.00"
click at [1464, 351] on button "Refresh Rates" at bounding box center [1474, 342] width 95 height 28
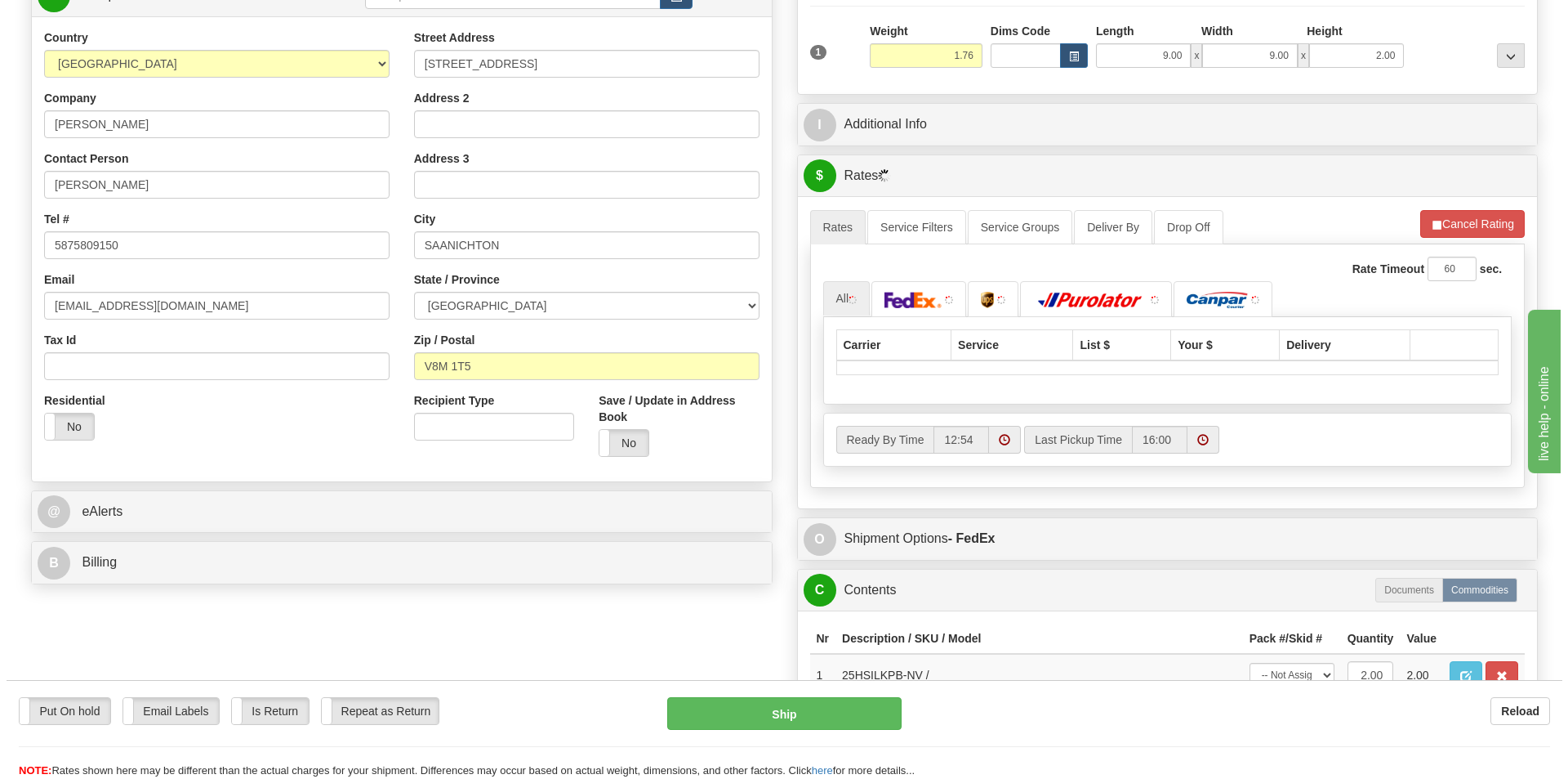
scroll to position [245, 0]
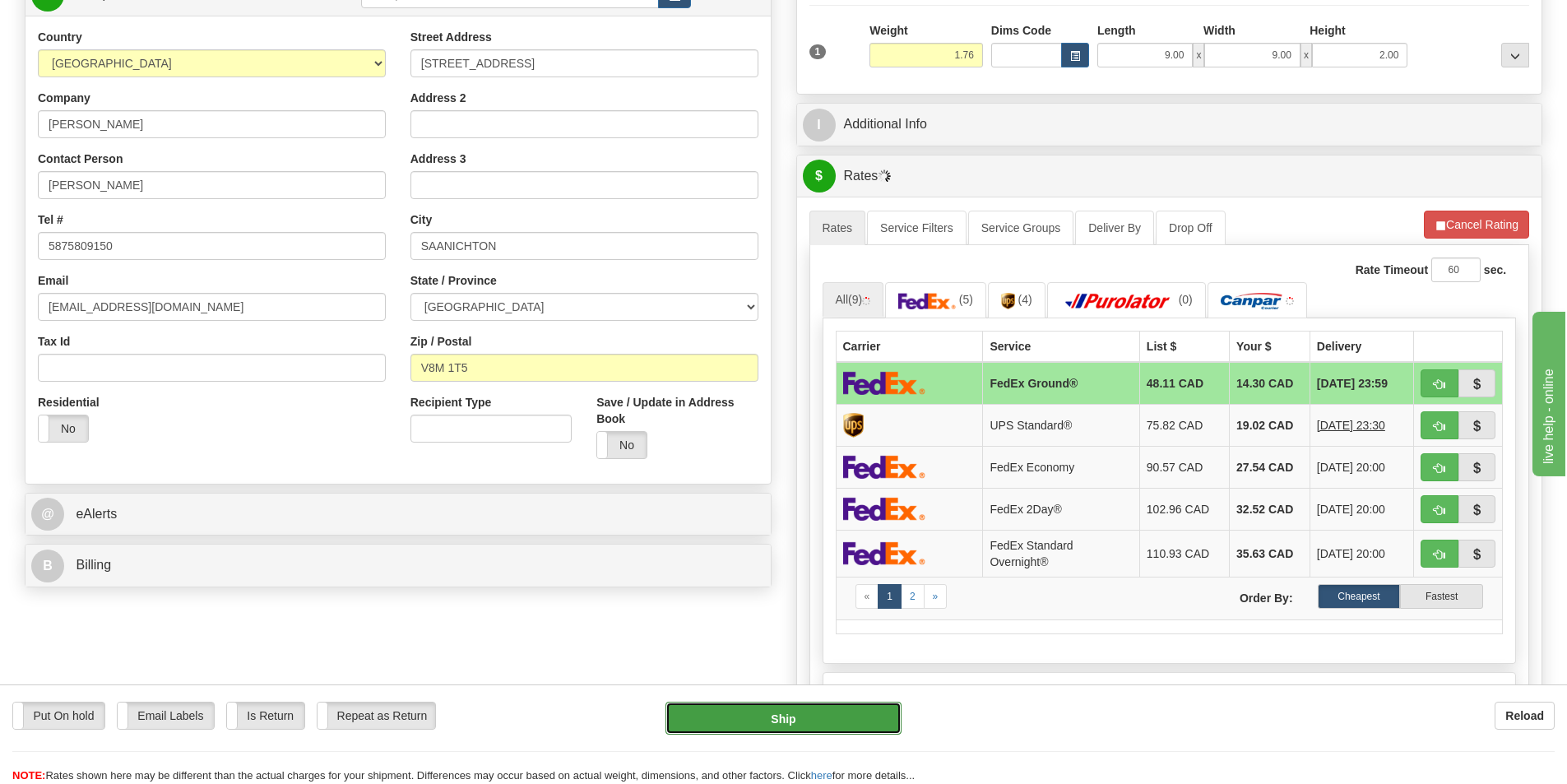
click at [758, 726] on button "Ship" at bounding box center [784, 717] width 236 height 32
type input "92"
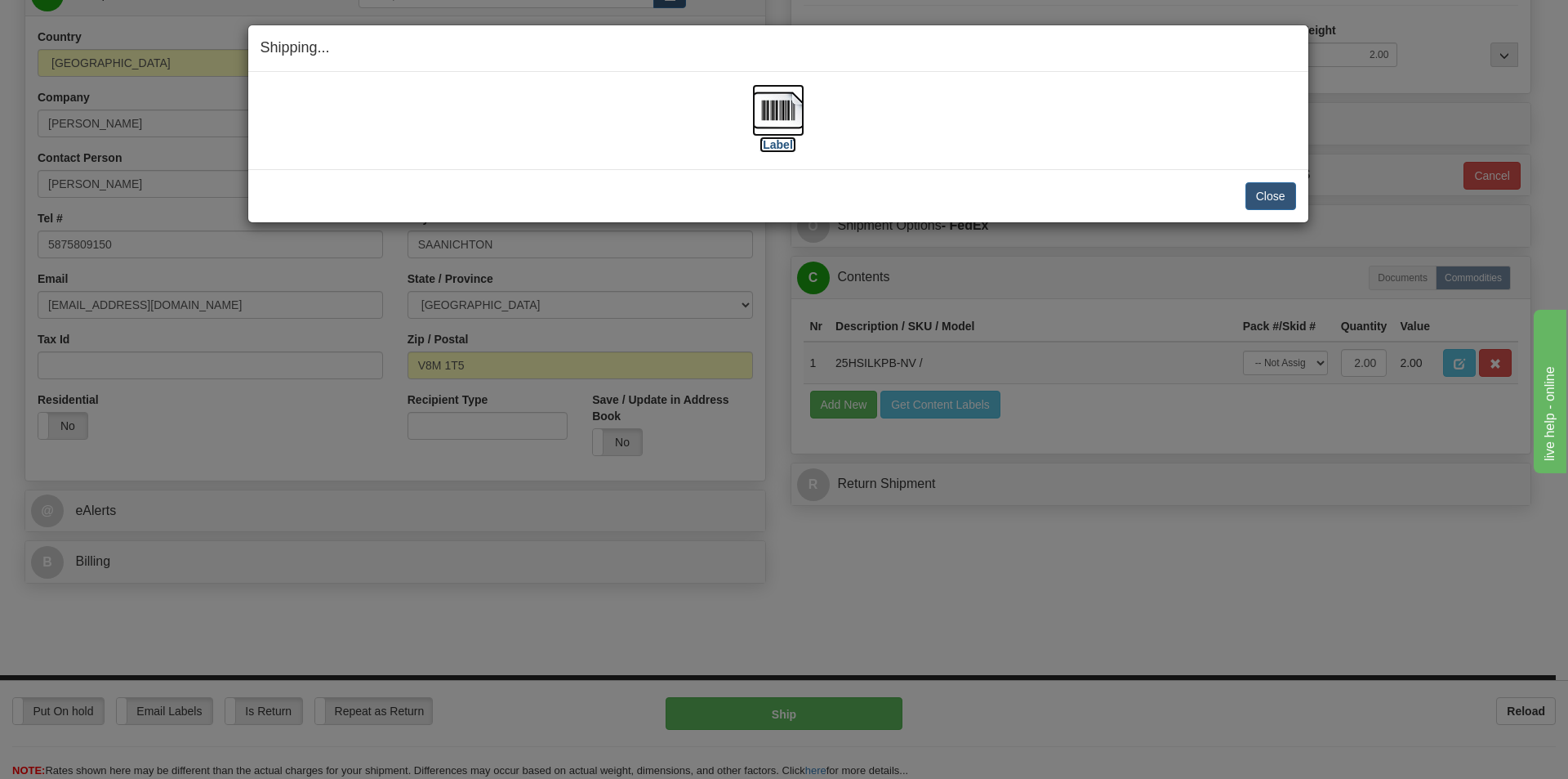
click at [800, 110] on img at bounding box center [778, 110] width 53 height 53
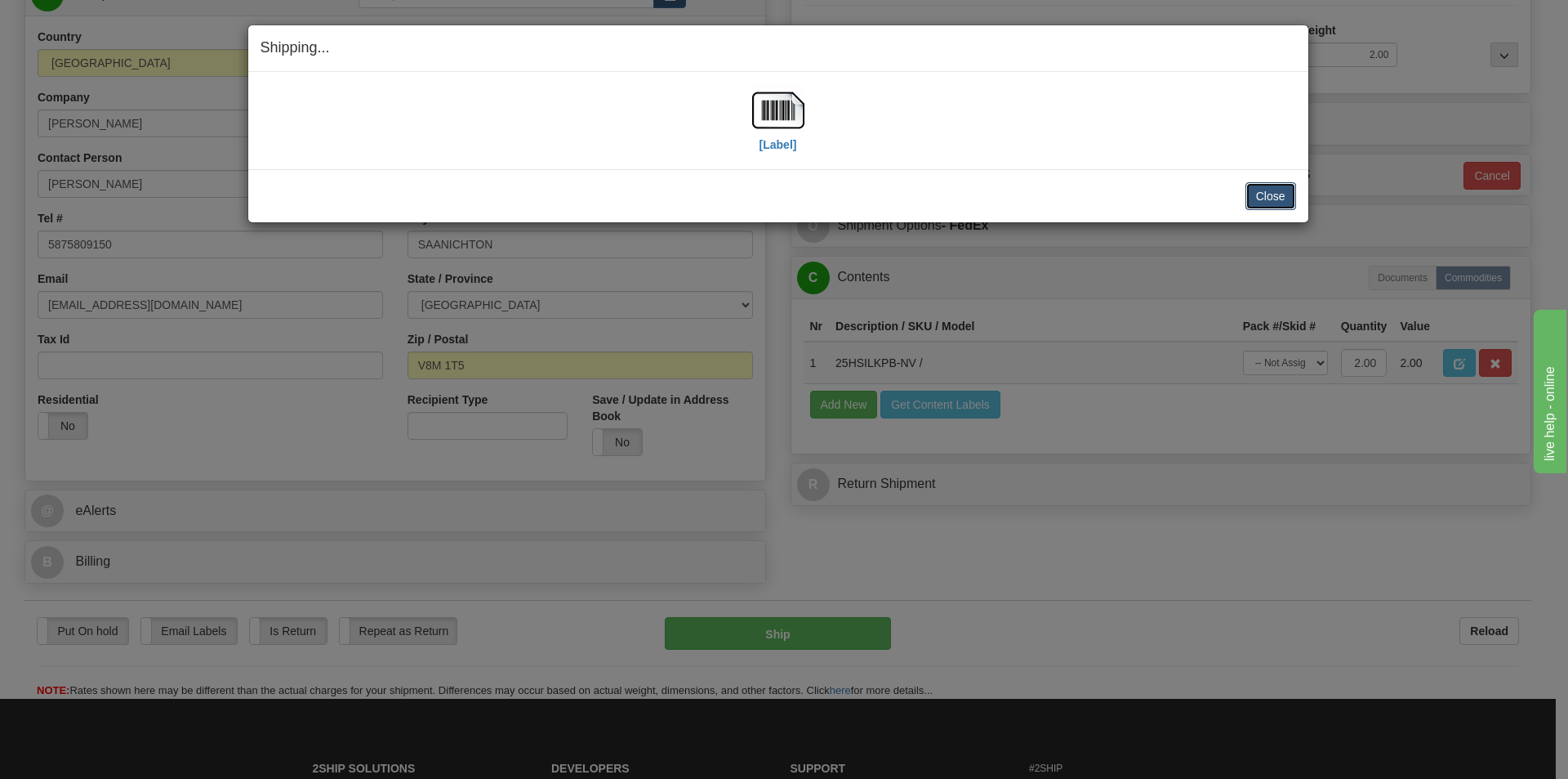
click at [1260, 206] on button "Close" at bounding box center [1270, 196] width 51 height 28
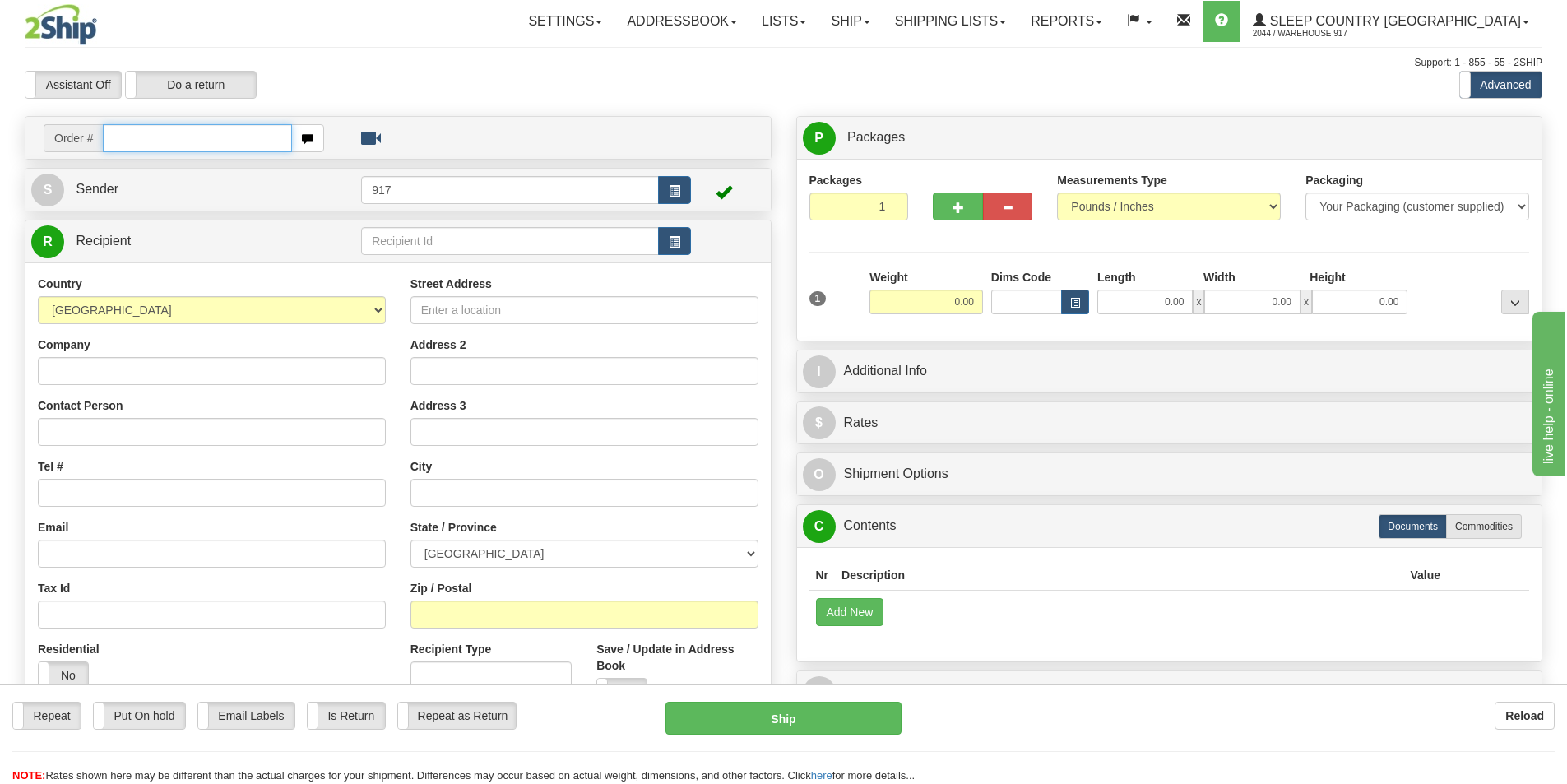
click at [173, 134] on input "text" at bounding box center [198, 138] width 189 height 28
paste input "9002I027907"
type input "9002I027907"
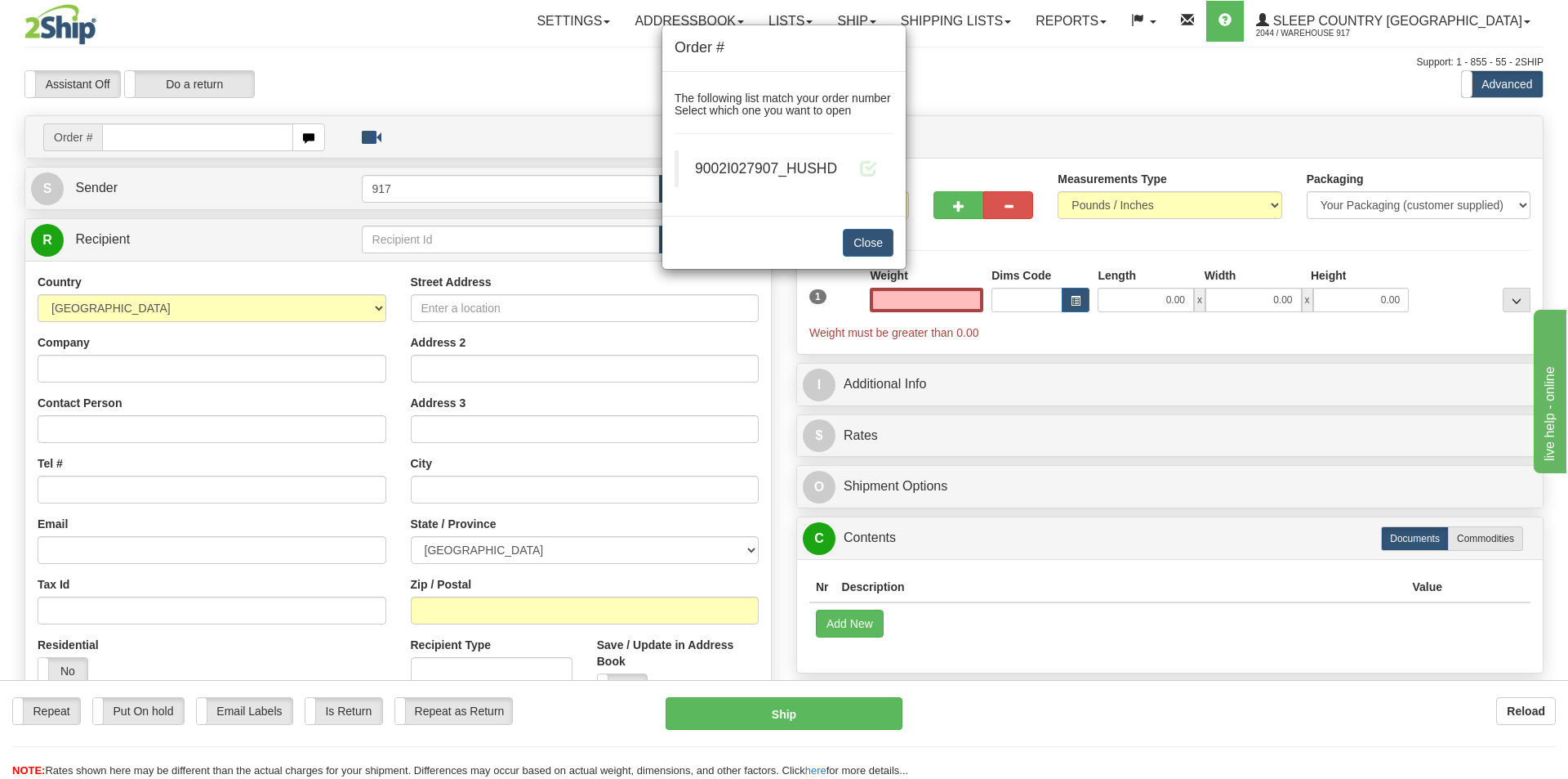
type input "0.00"
drag, startPoint x: 883, startPoint y: 158, endPoint x: 878, endPoint y: 164, distance: 7.8
click at [883, 159] on blockquote "9002I027907_HUSHD" at bounding box center [784, 169] width 219 height 37
click at [878, 164] on blockquote "9002I027907_HUSHD" at bounding box center [784, 169] width 219 height 37
click at [872, 165] on span at bounding box center [868, 168] width 18 height 18
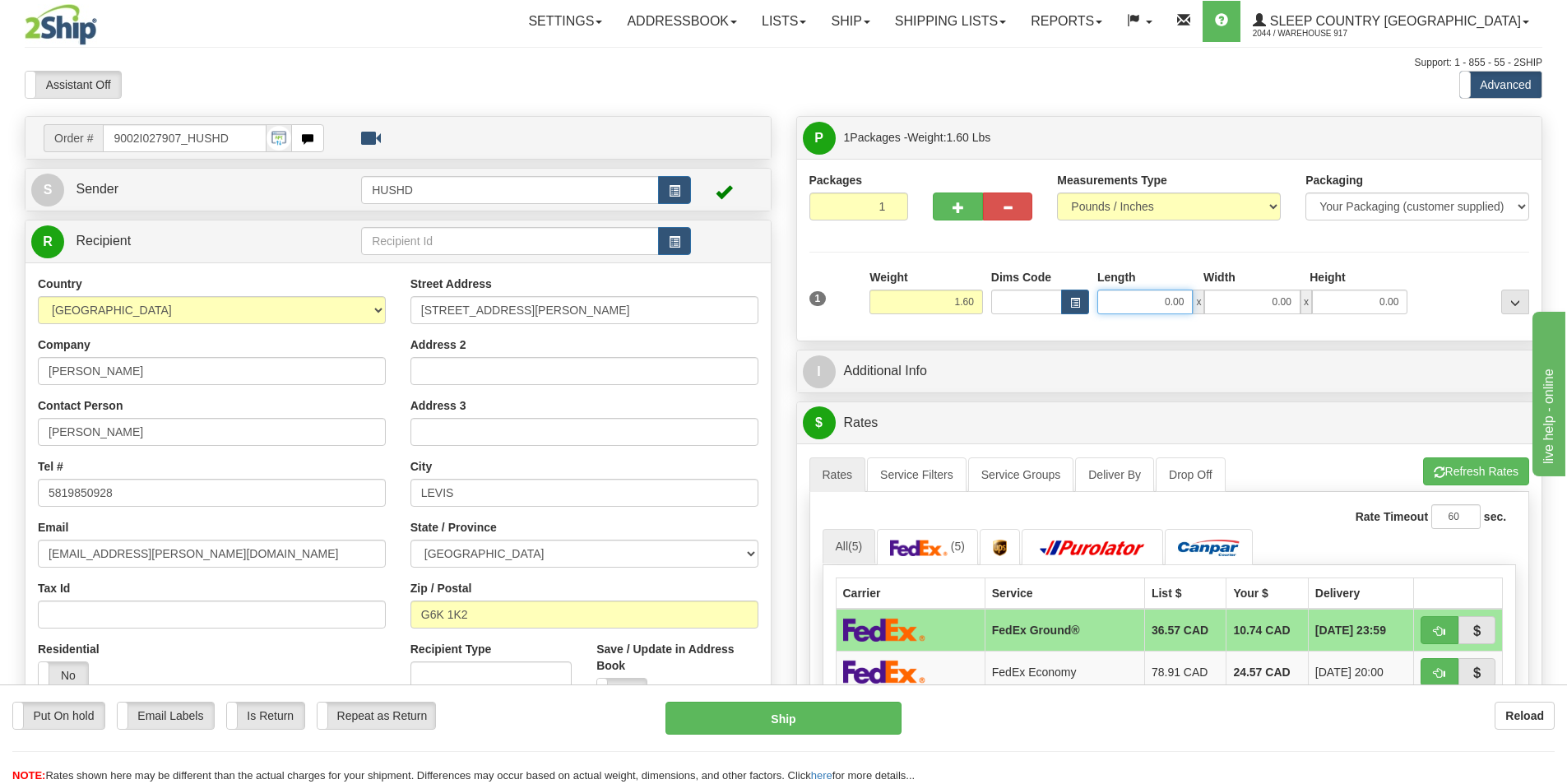
click at [1141, 295] on input "0.00" at bounding box center [1145, 302] width 96 height 25
type input "7.00"
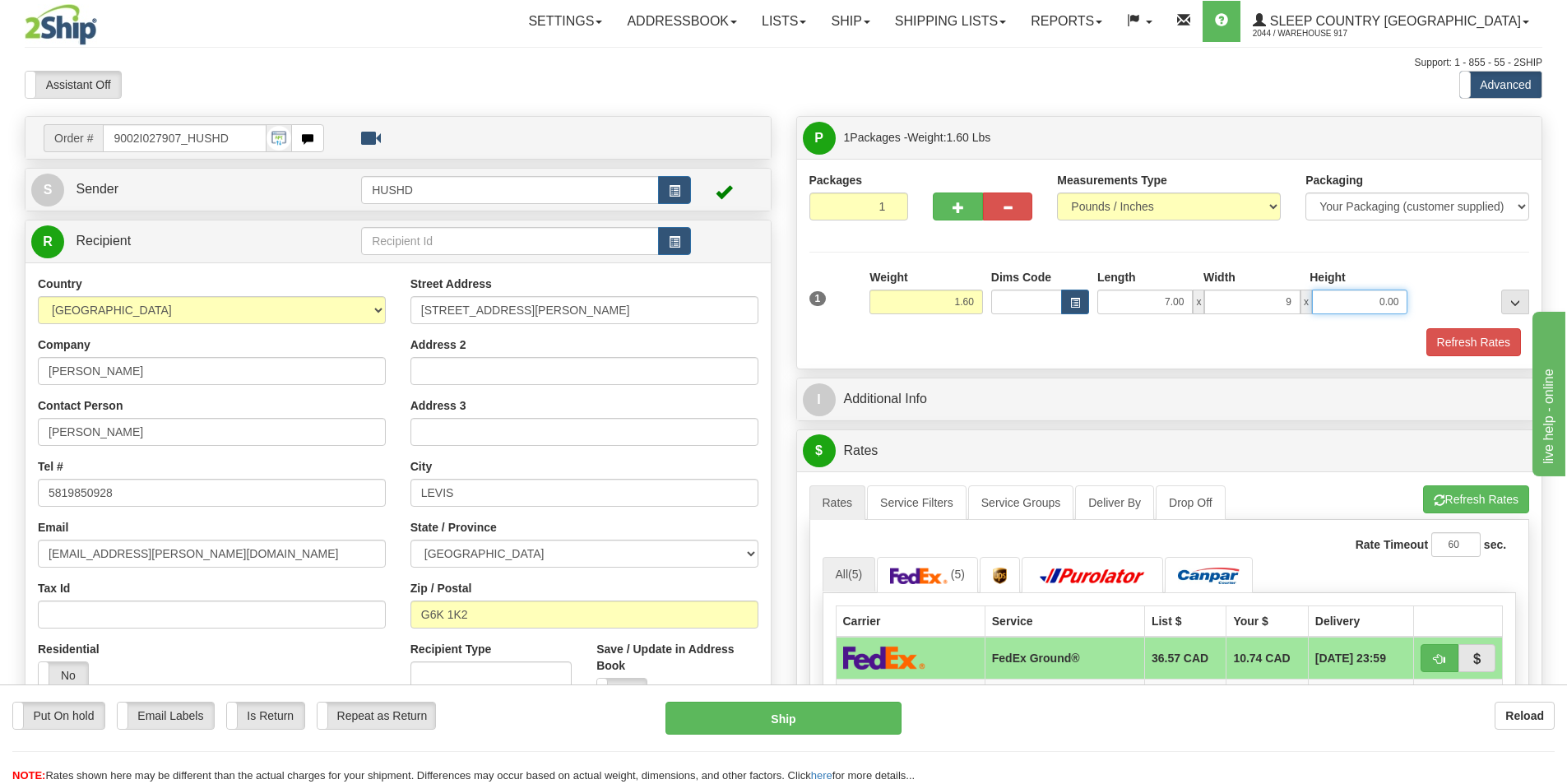
type input "9.00"
type input "5.00"
click at [1474, 354] on button "Refresh Rates" at bounding box center [1474, 342] width 95 height 28
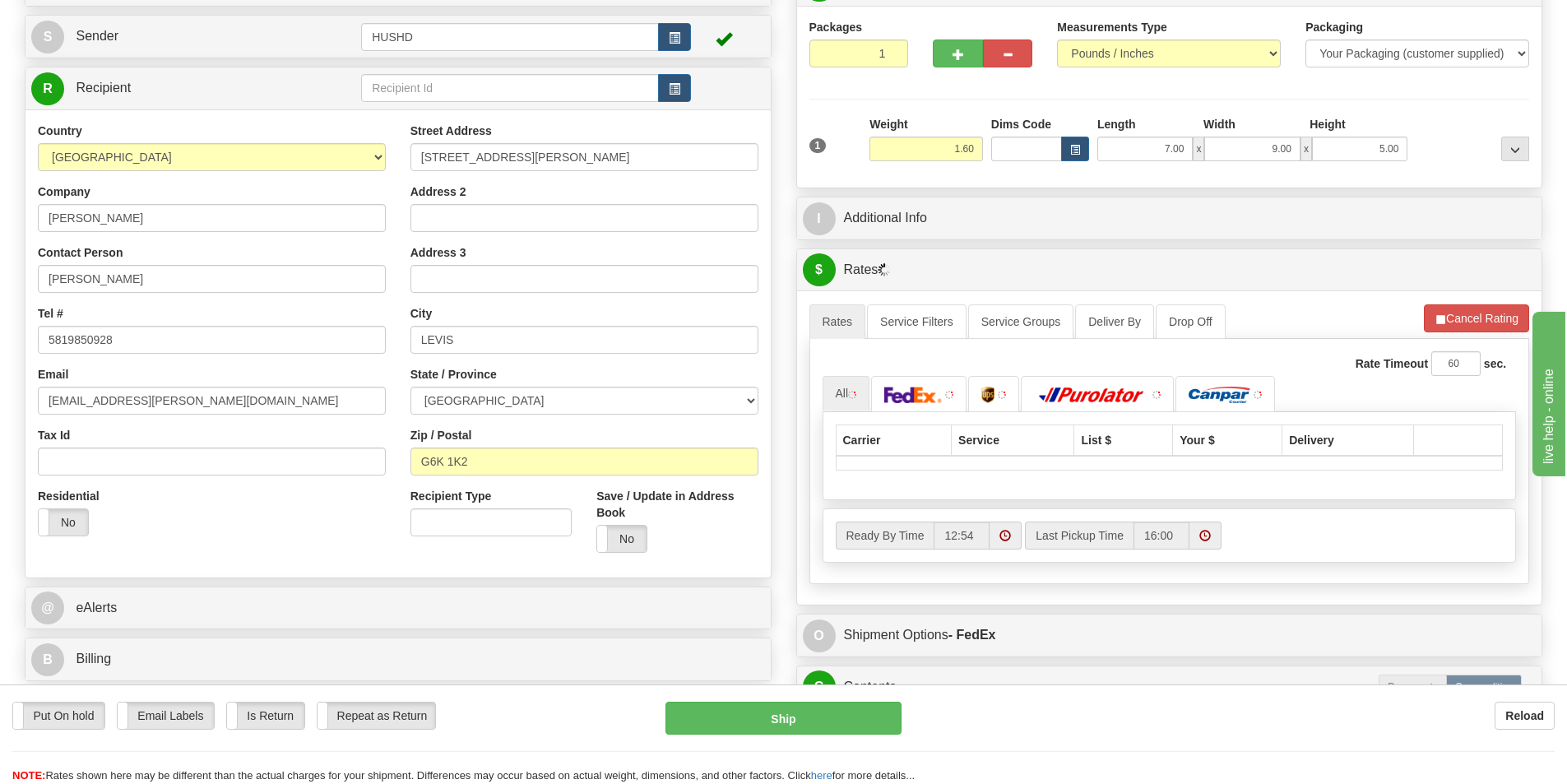
scroll to position [494, 0]
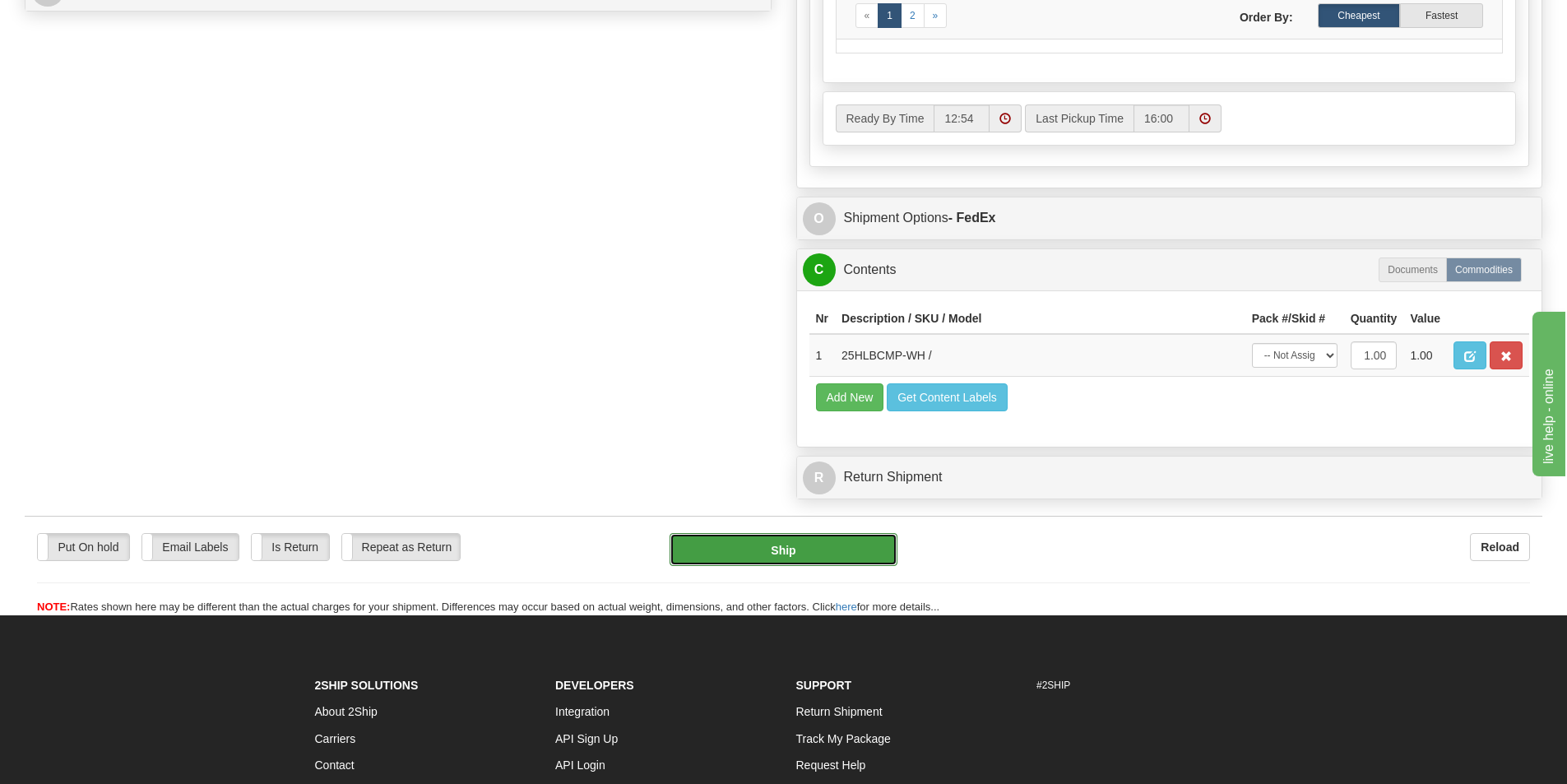
click at [810, 555] on button "Ship" at bounding box center [783, 548] width 227 height 32
type input "92"
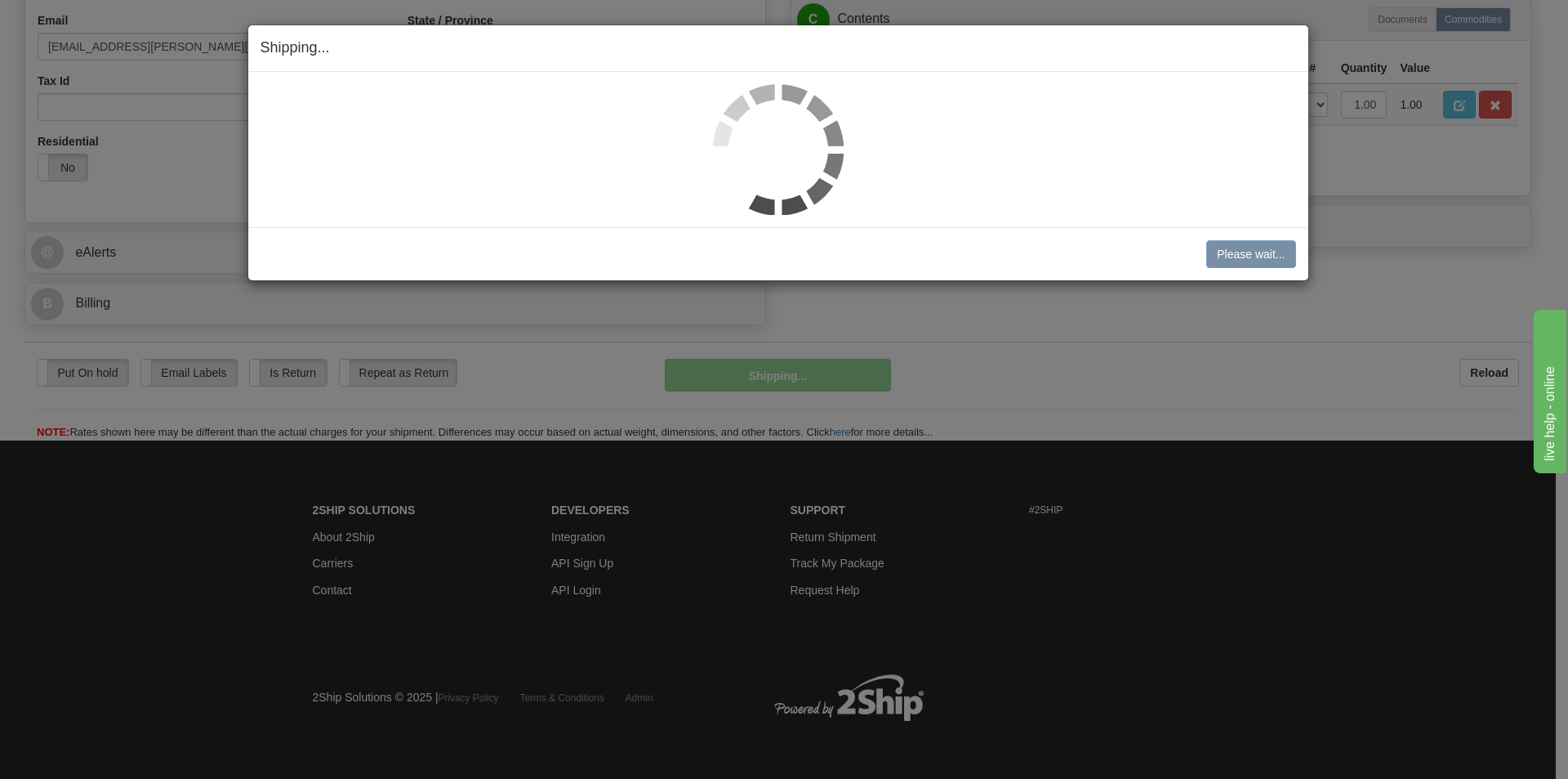
scroll to position [504, 0]
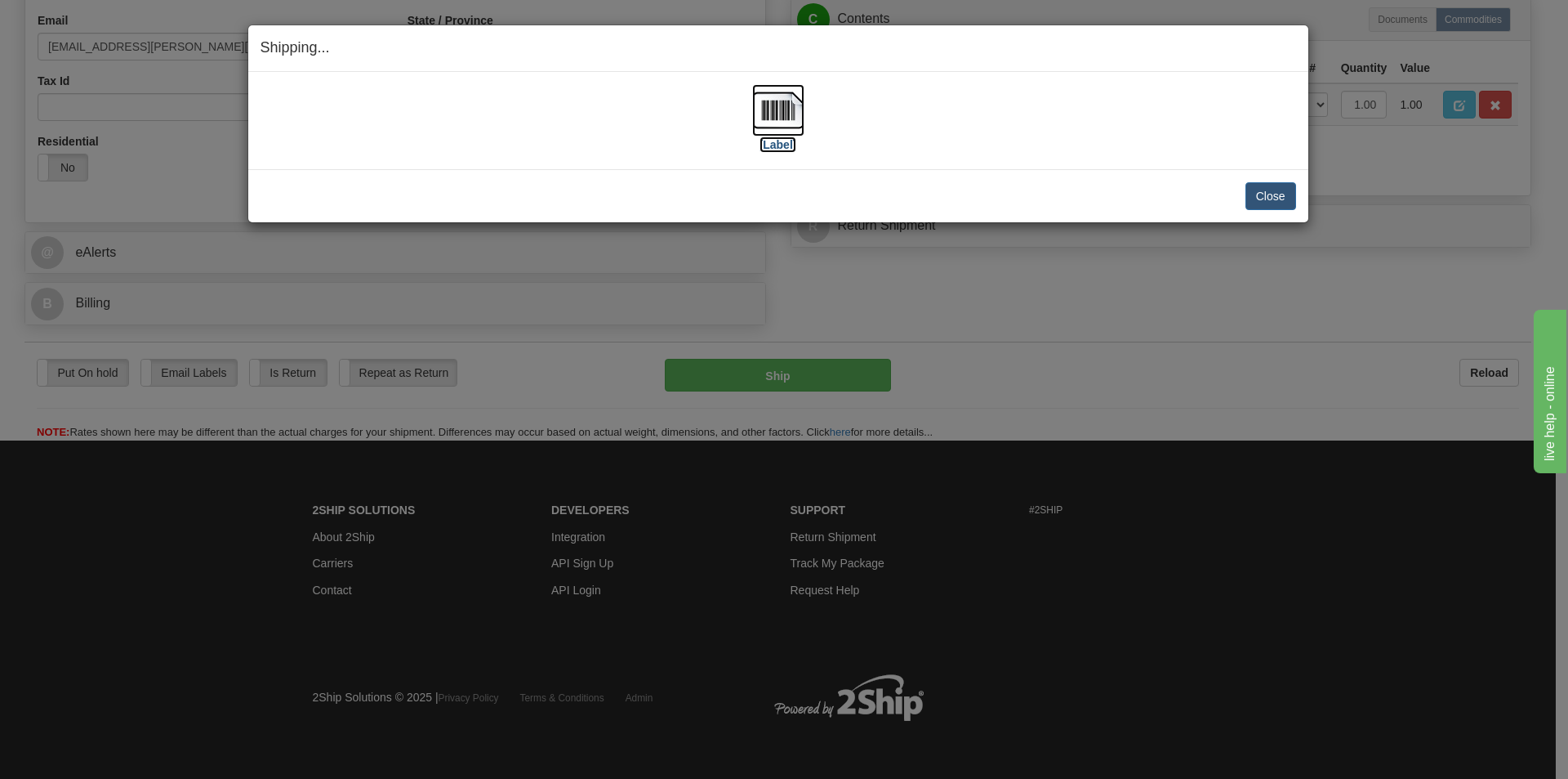
click at [786, 98] on img at bounding box center [778, 110] width 53 height 53
click at [1277, 207] on button "Close" at bounding box center [1270, 196] width 51 height 28
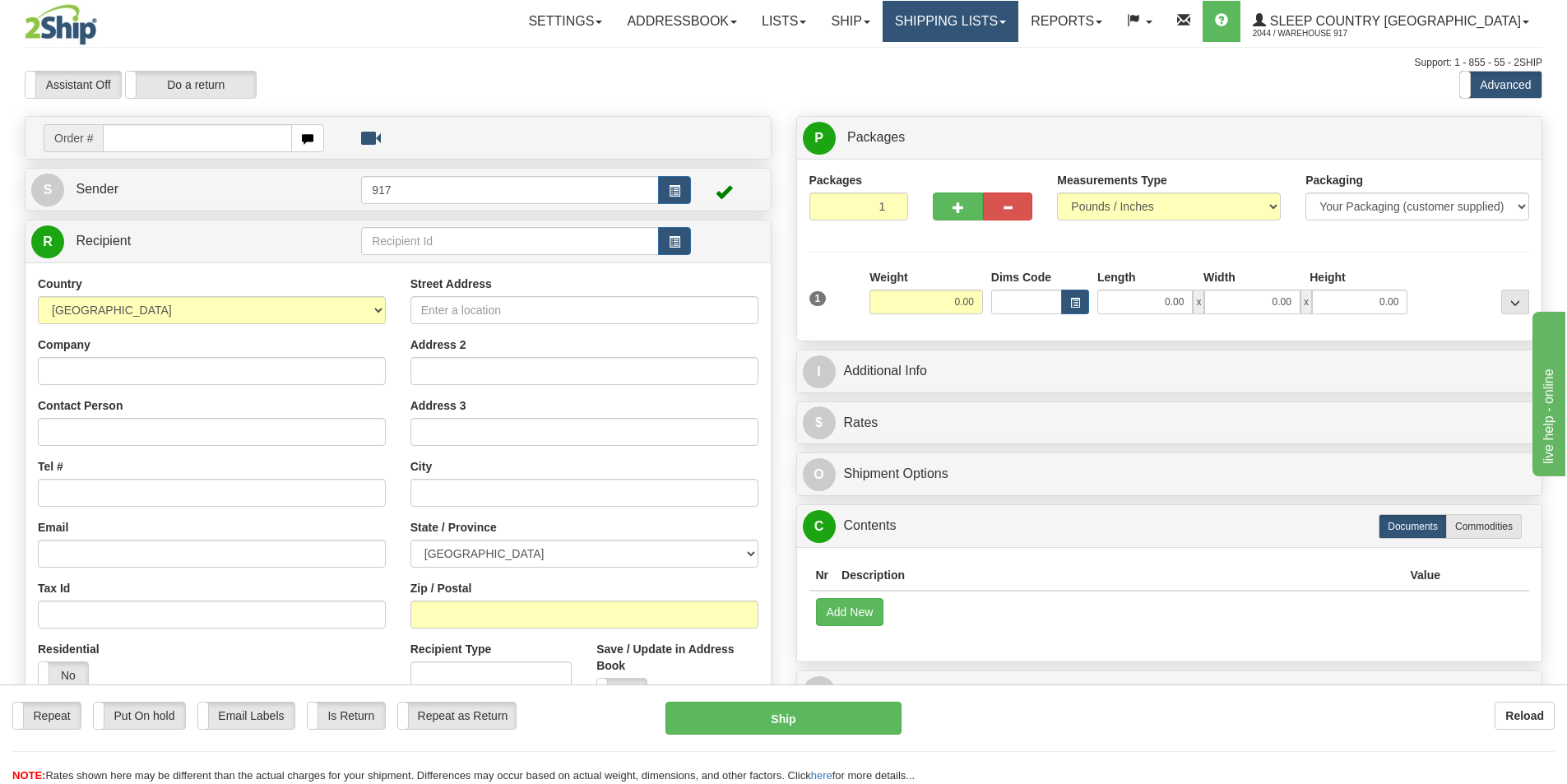
click at [1018, 23] on link "Shipping lists" at bounding box center [951, 21] width 136 height 41
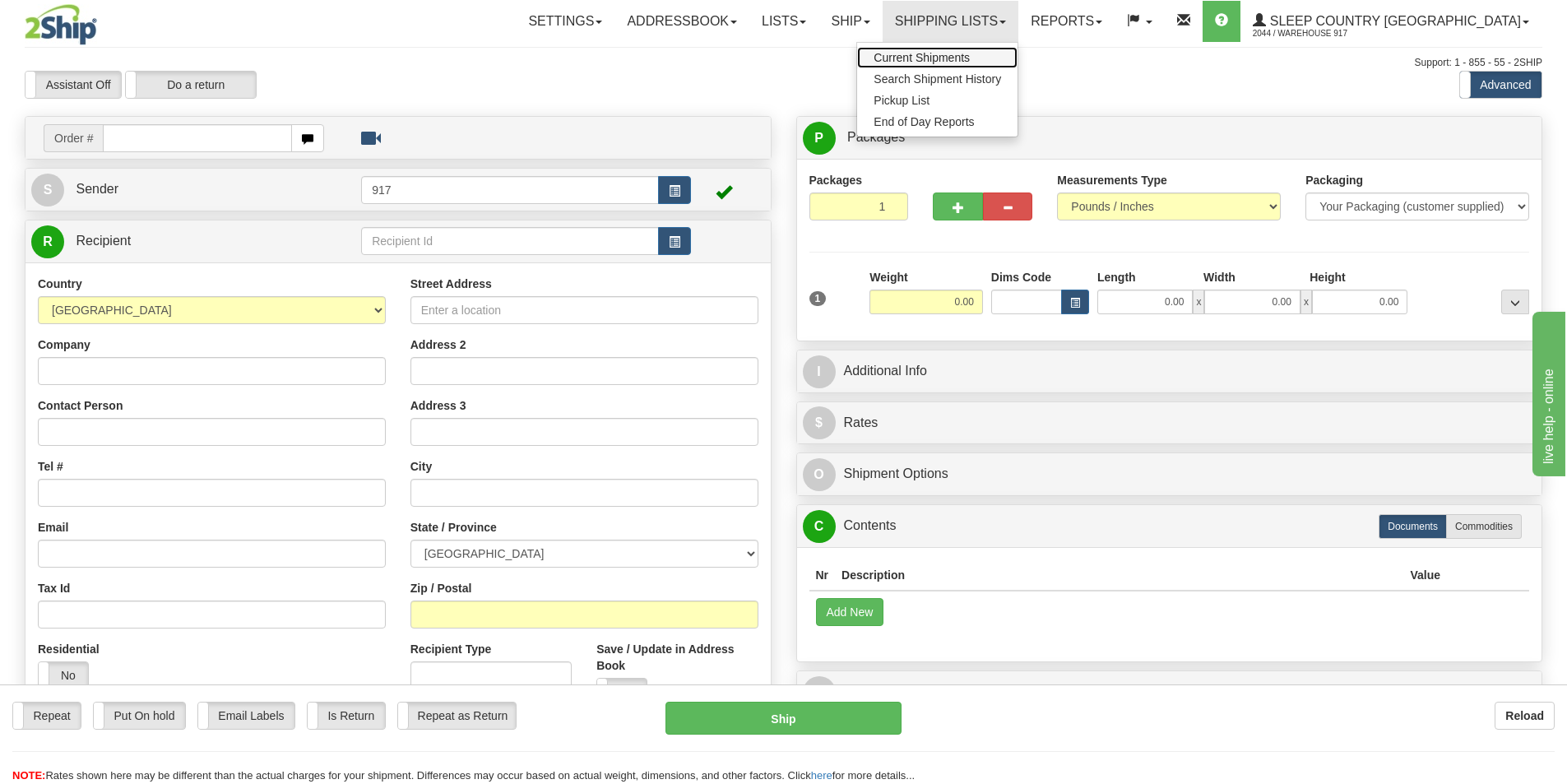
click at [970, 54] on span "Current Shipments" at bounding box center [922, 58] width 97 height 13
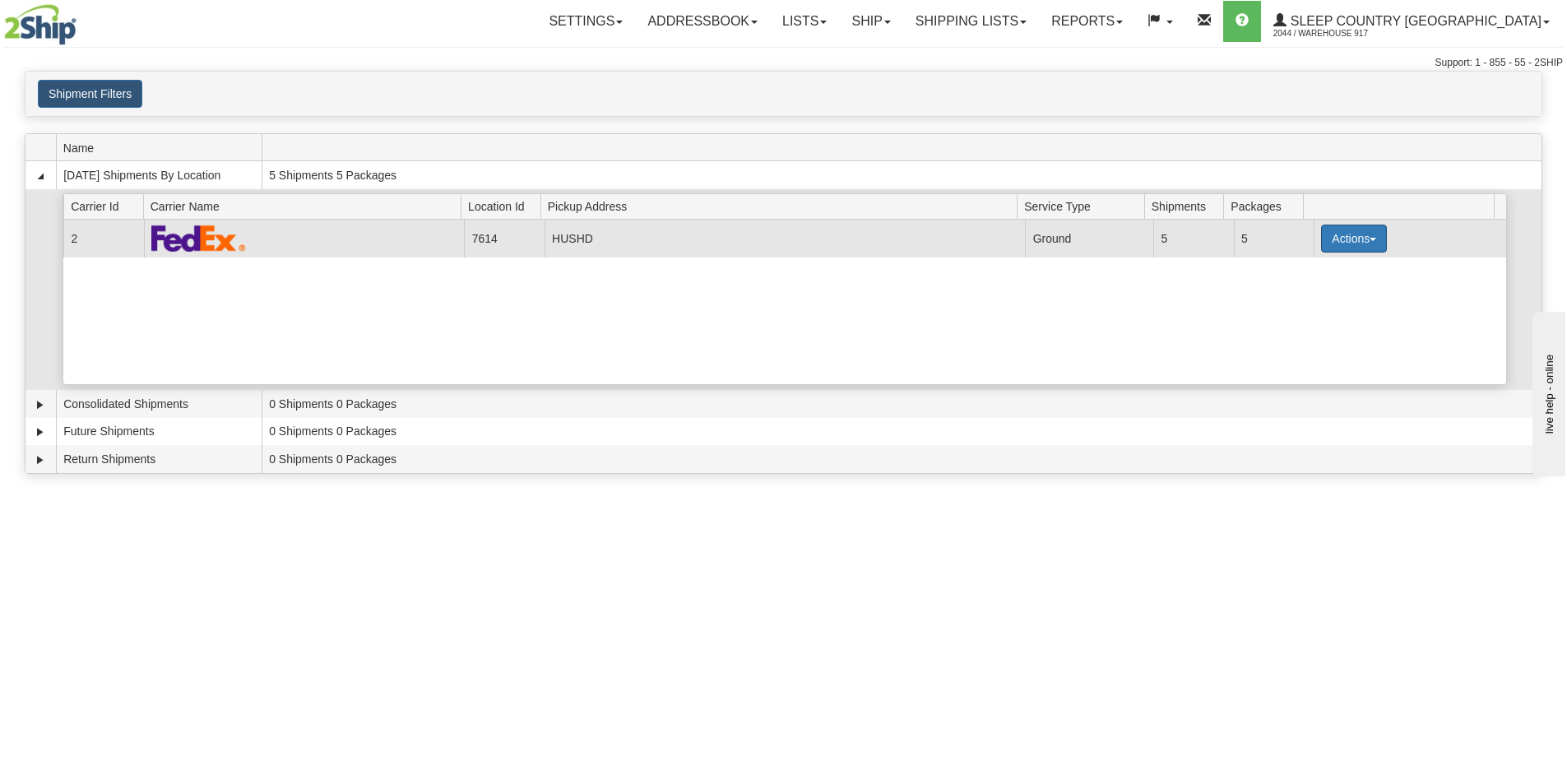
click at [1355, 239] on button "Actions" at bounding box center [1353, 238] width 66 height 28
click at [1306, 289] on span "Close" at bounding box center [1289, 290] width 38 height 11
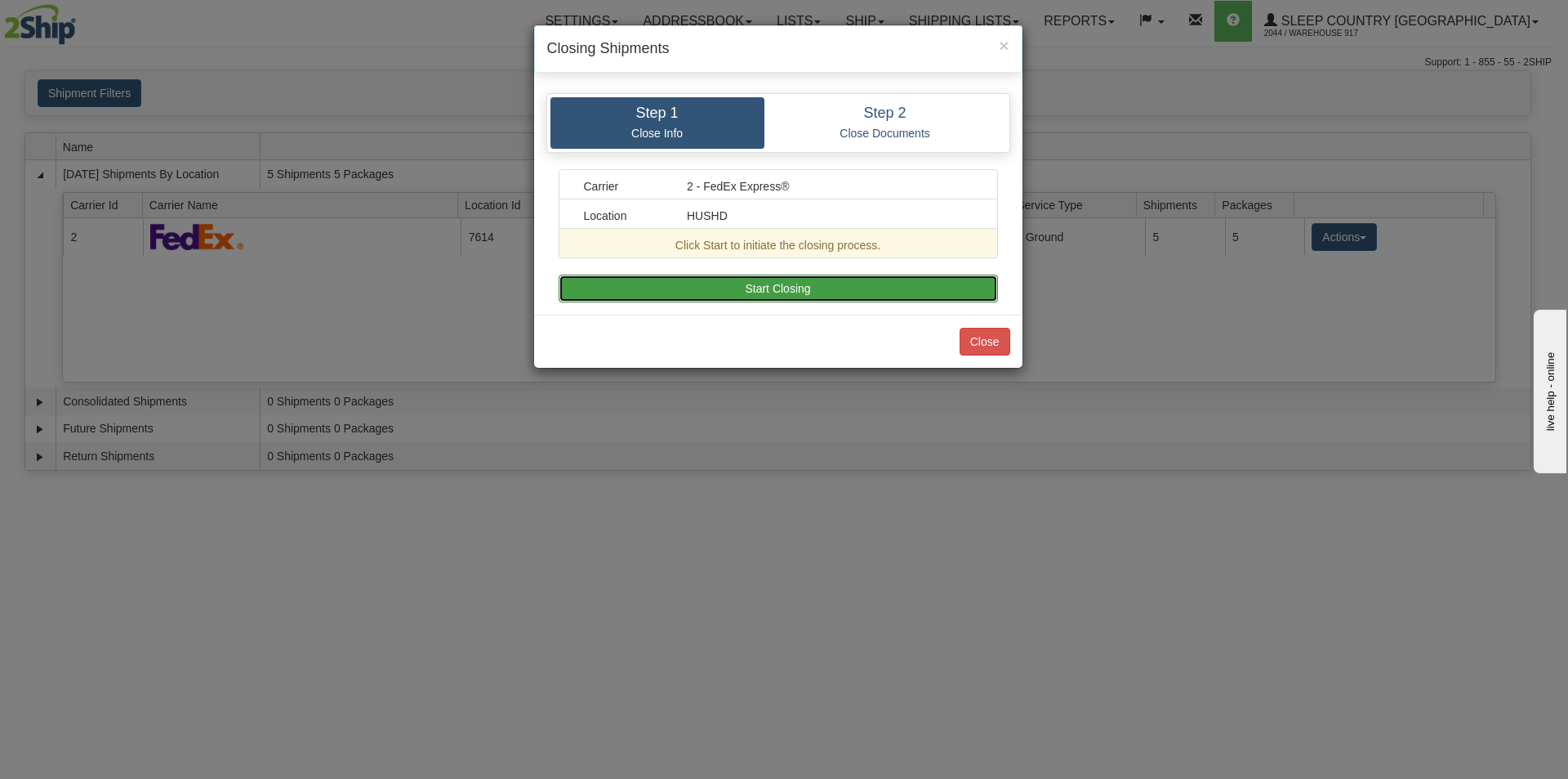
click at [837, 294] on button "Start Closing" at bounding box center [778, 289] width 440 height 28
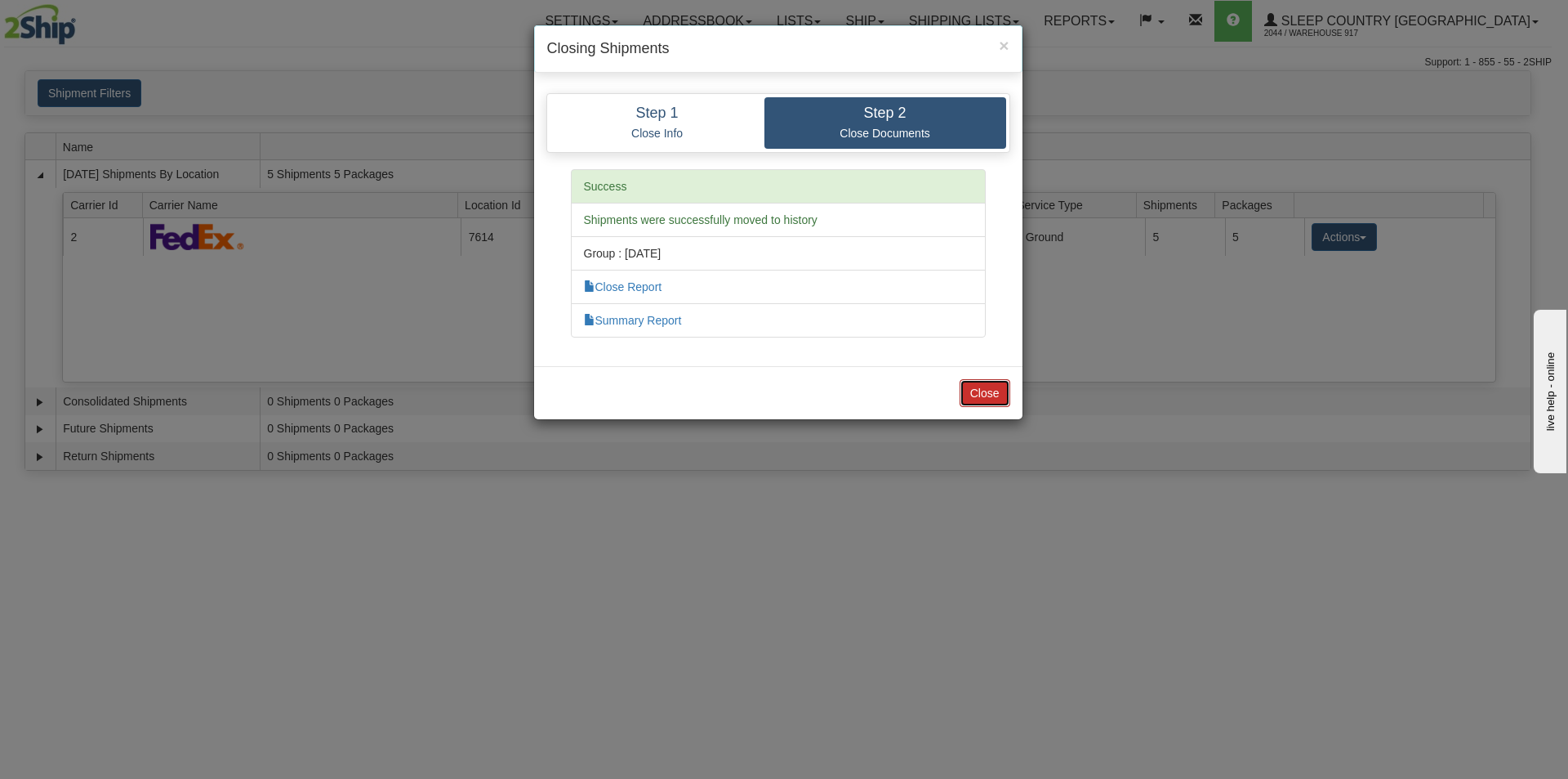
click at [973, 384] on button "Close" at bounding box center [984, 393] width 51 height 28
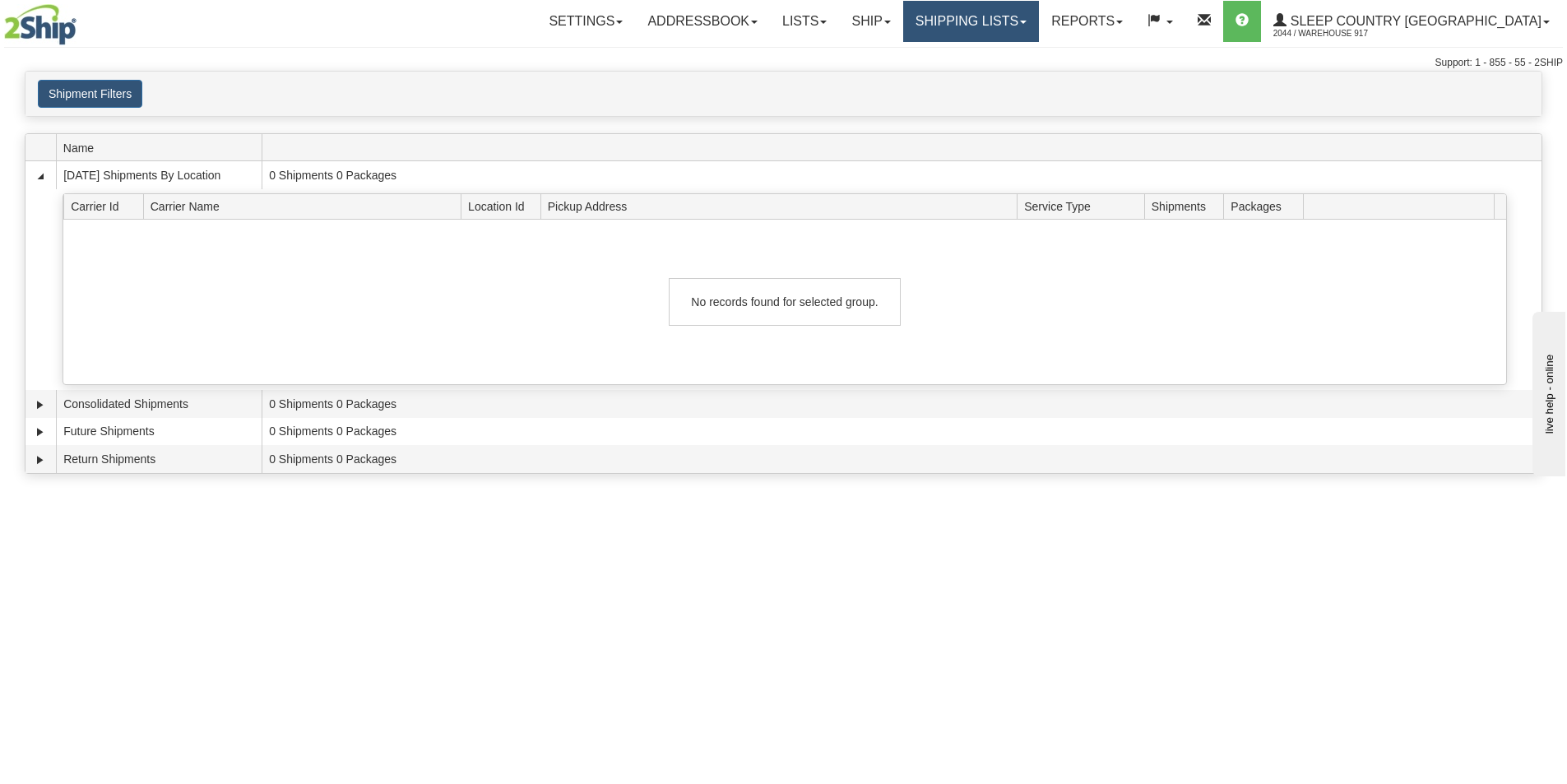
click at [1002, 22] on link "Shipping lists" at bounding box center [971, 21] width 136 height 41
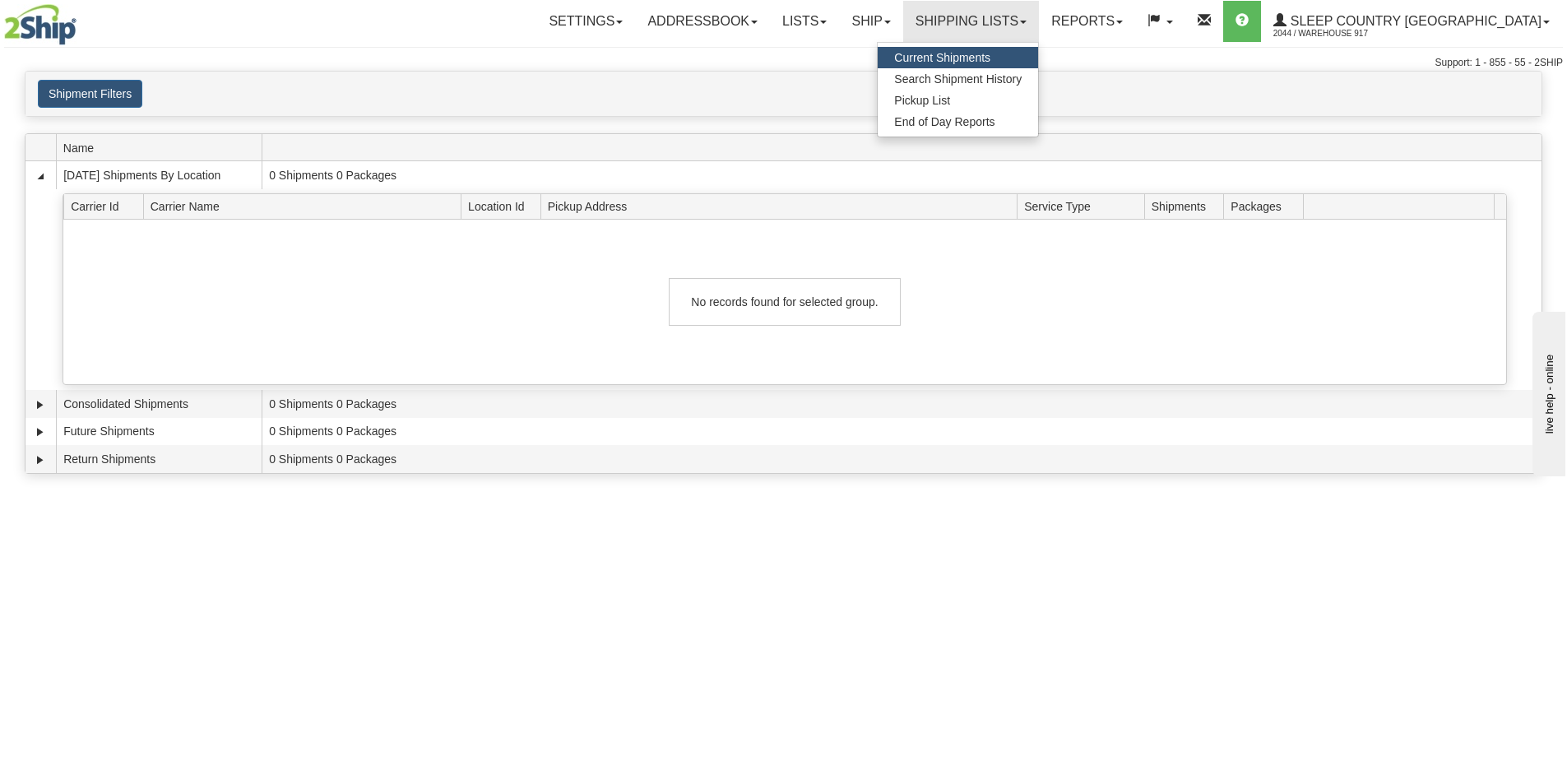
click at [185, 84] on h4 "Shipment Filters" at bounding box center [215, 94] width 355 height 28
